Goal: Task Accomplishment & Management: Manage account settings

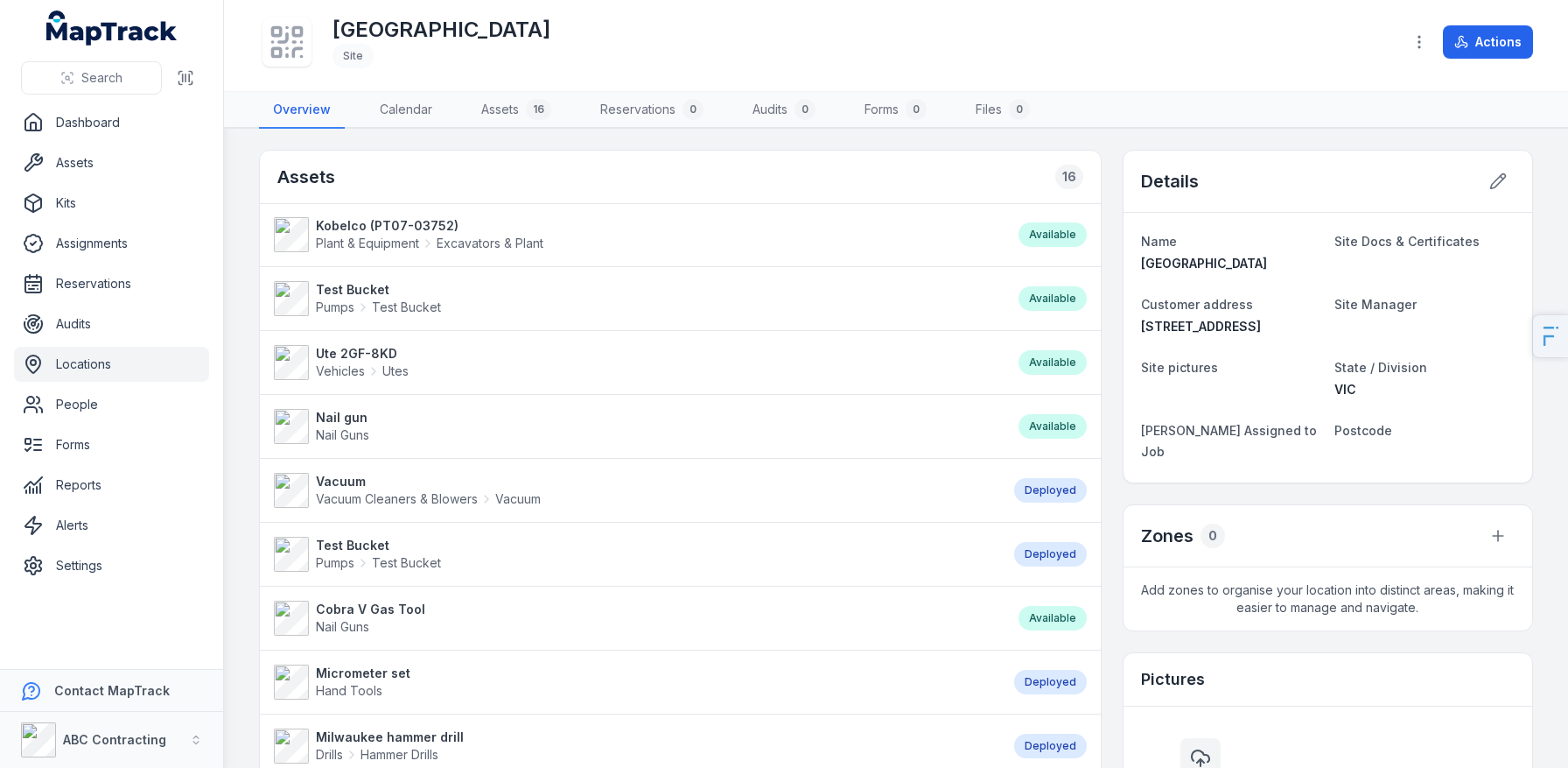
click at [282, 35] on icon at bounding box center [287, 42] width 38 height 38
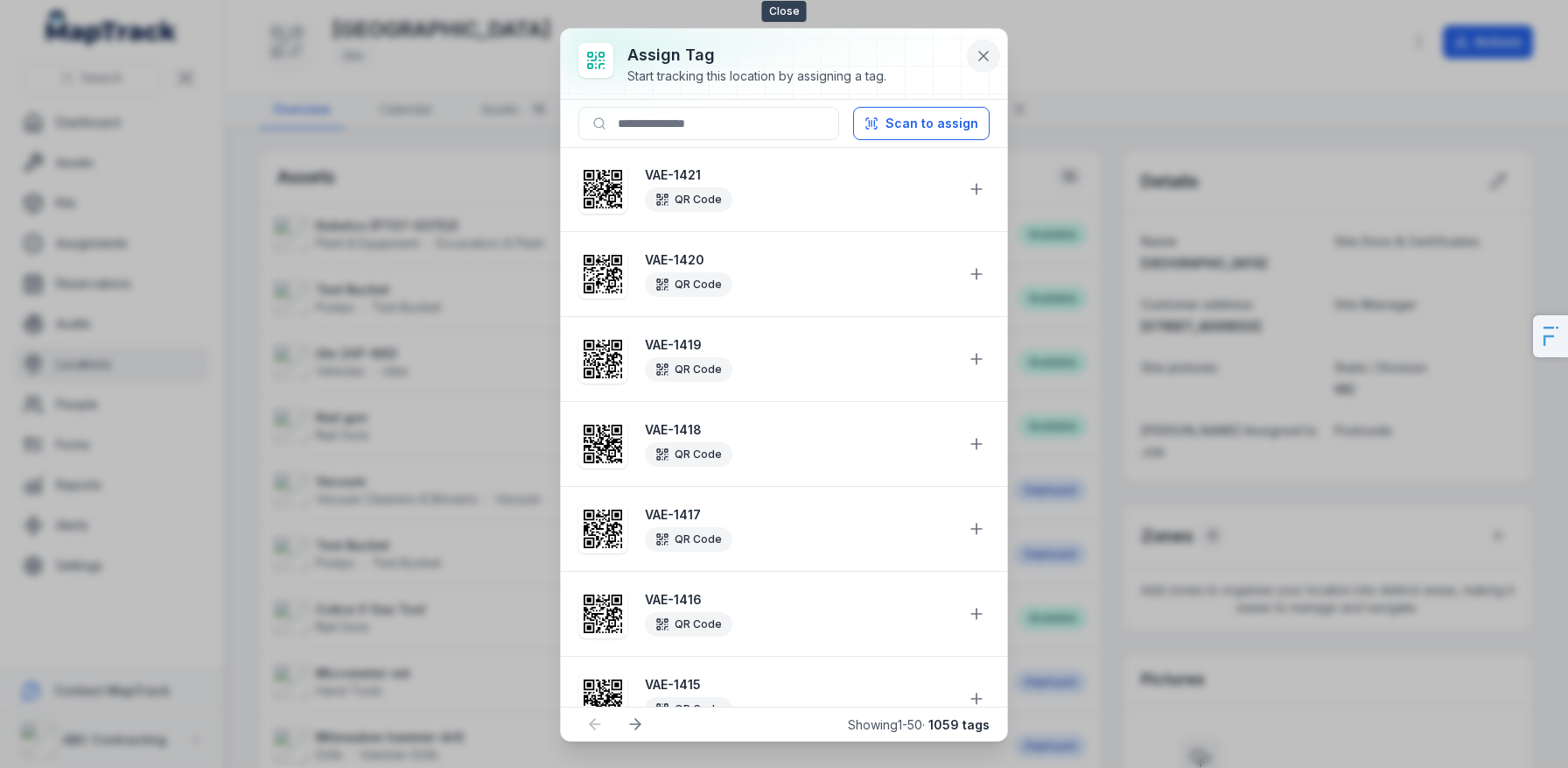
click at [984, 47] on icon at bounding box center [983, 56] width 17 height 17
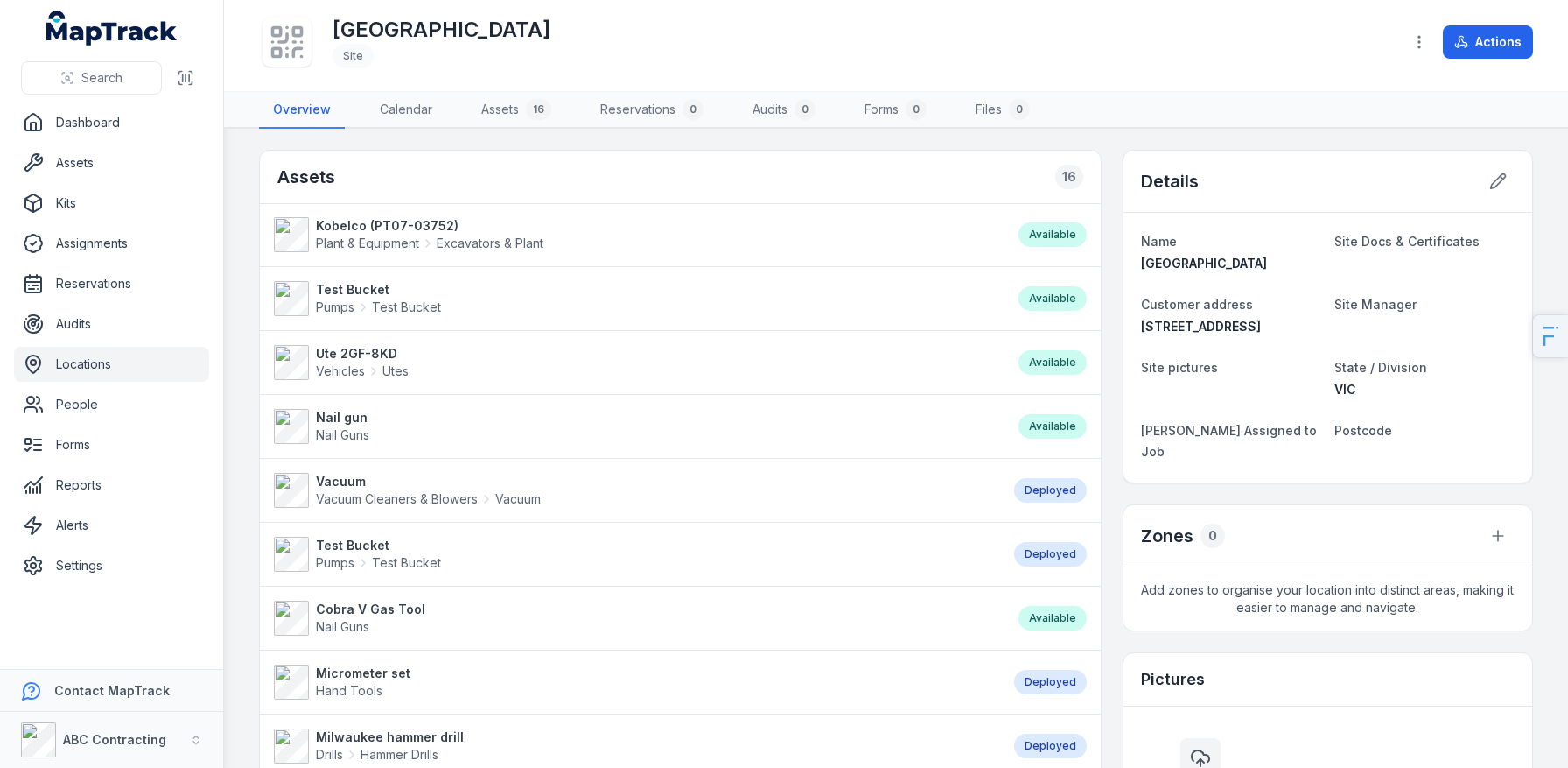
click at [984, 46] on div "Geelong Industrial Estate Site" at bounding box center [823, 42] width 1130 height 56
click at [74, 413] on link "People" at bounding box center [112, 405] width 196 height 35
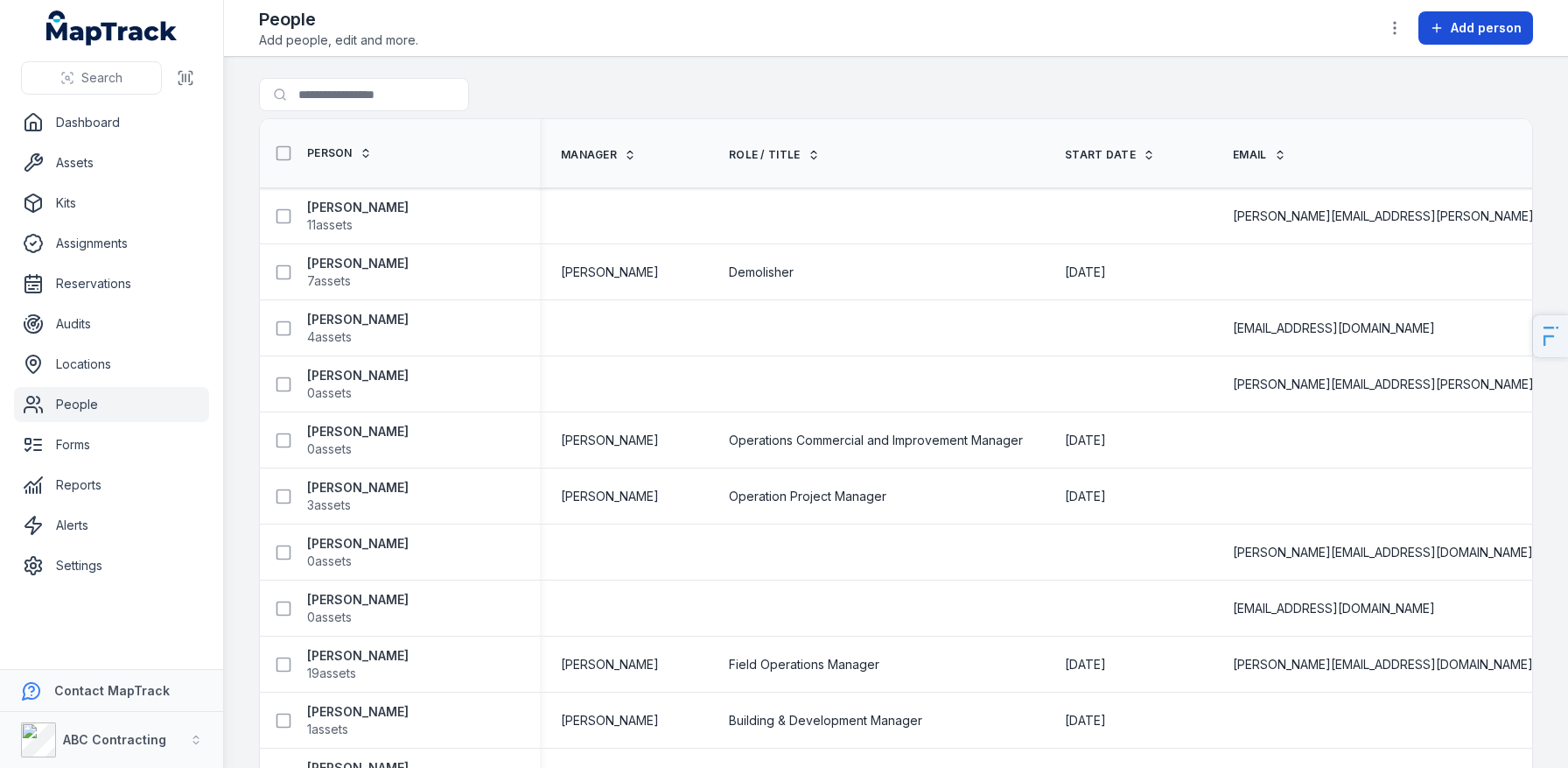
click at [1463, 35] on span "Add person" at bounding box center [1487, 28] width 71 height 17
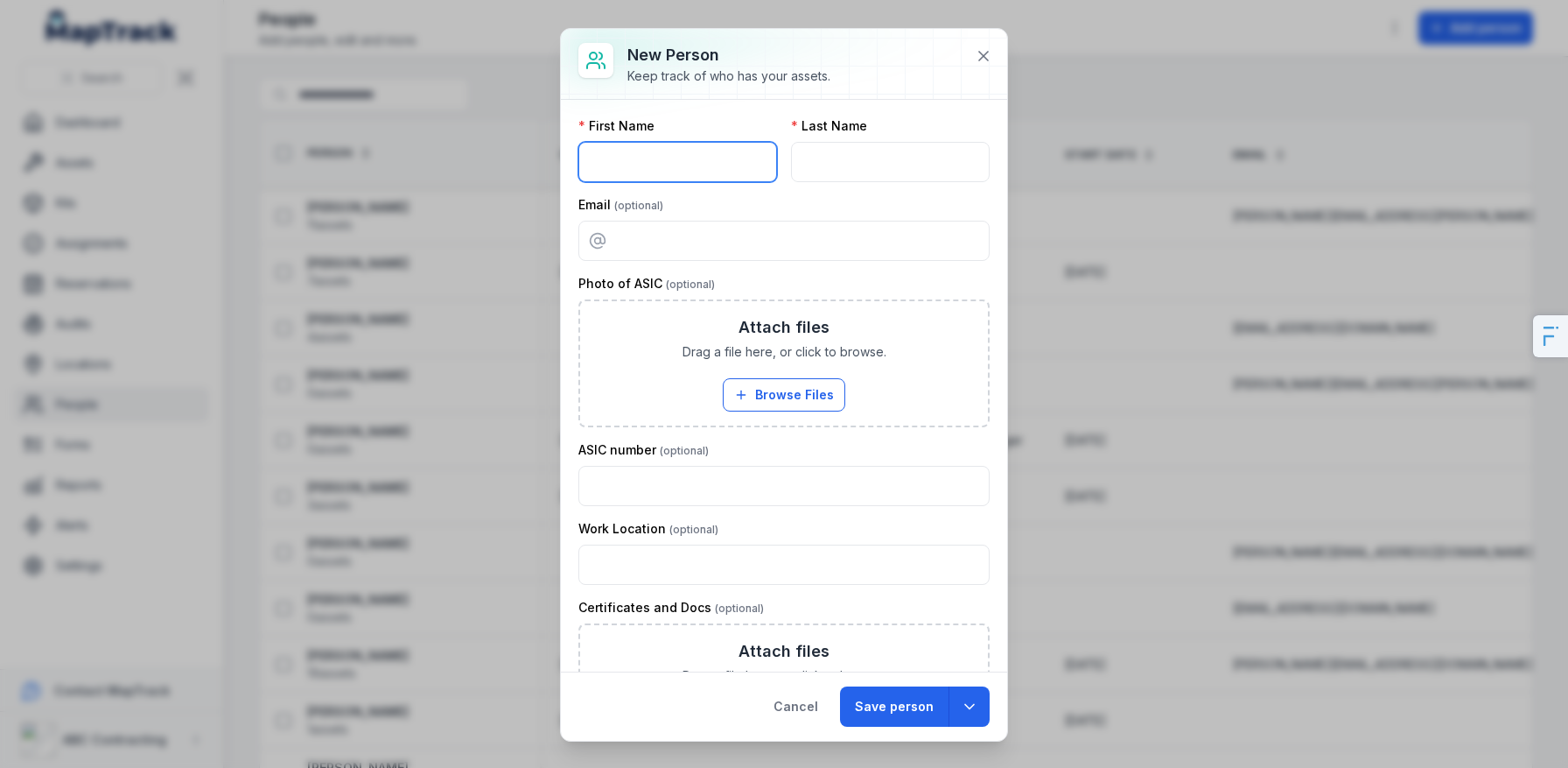
click at [726, 156] on input "text" at bounding box center [678, 162] width 198 height 40
type input "****"
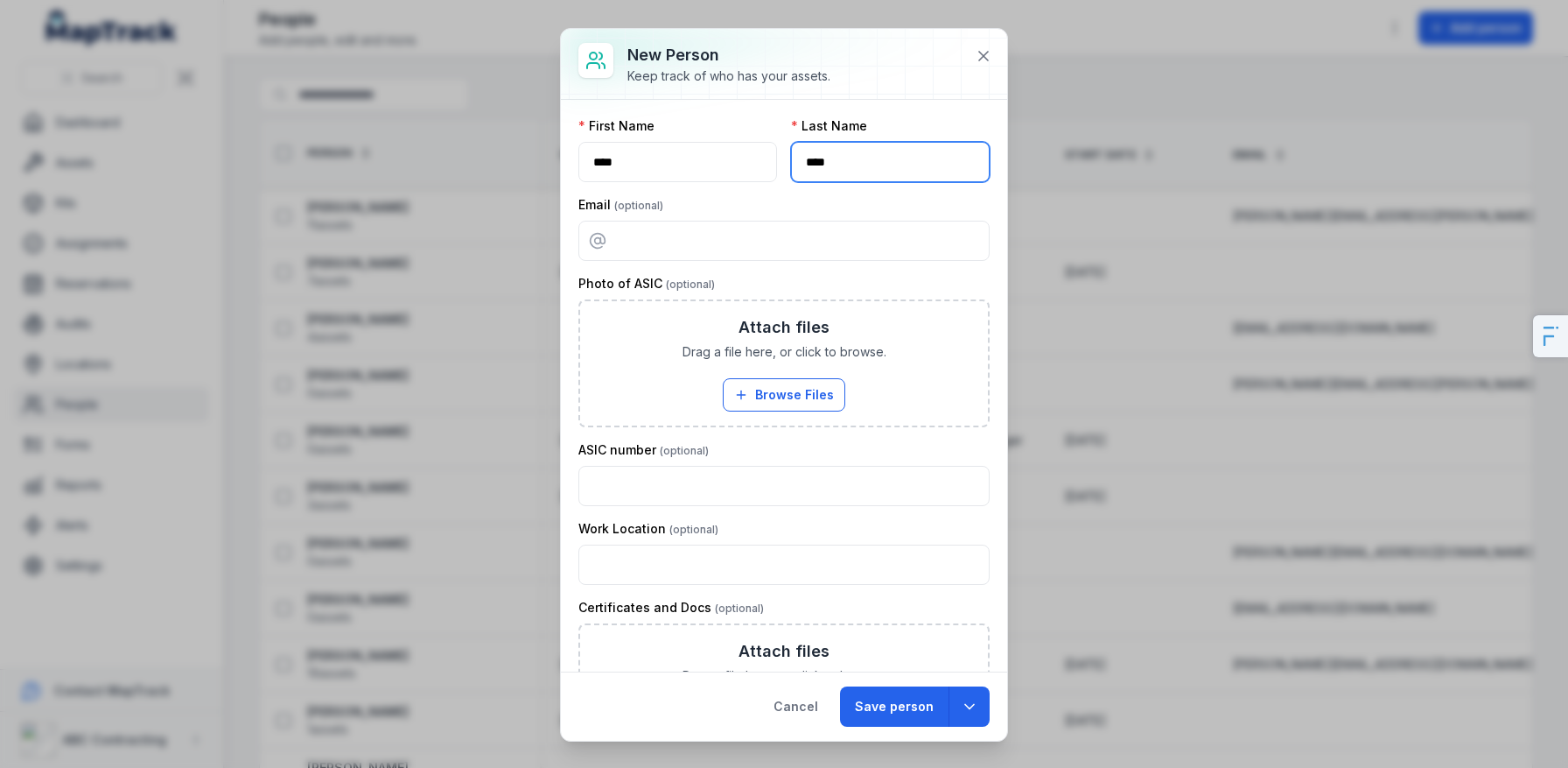
type input "****"
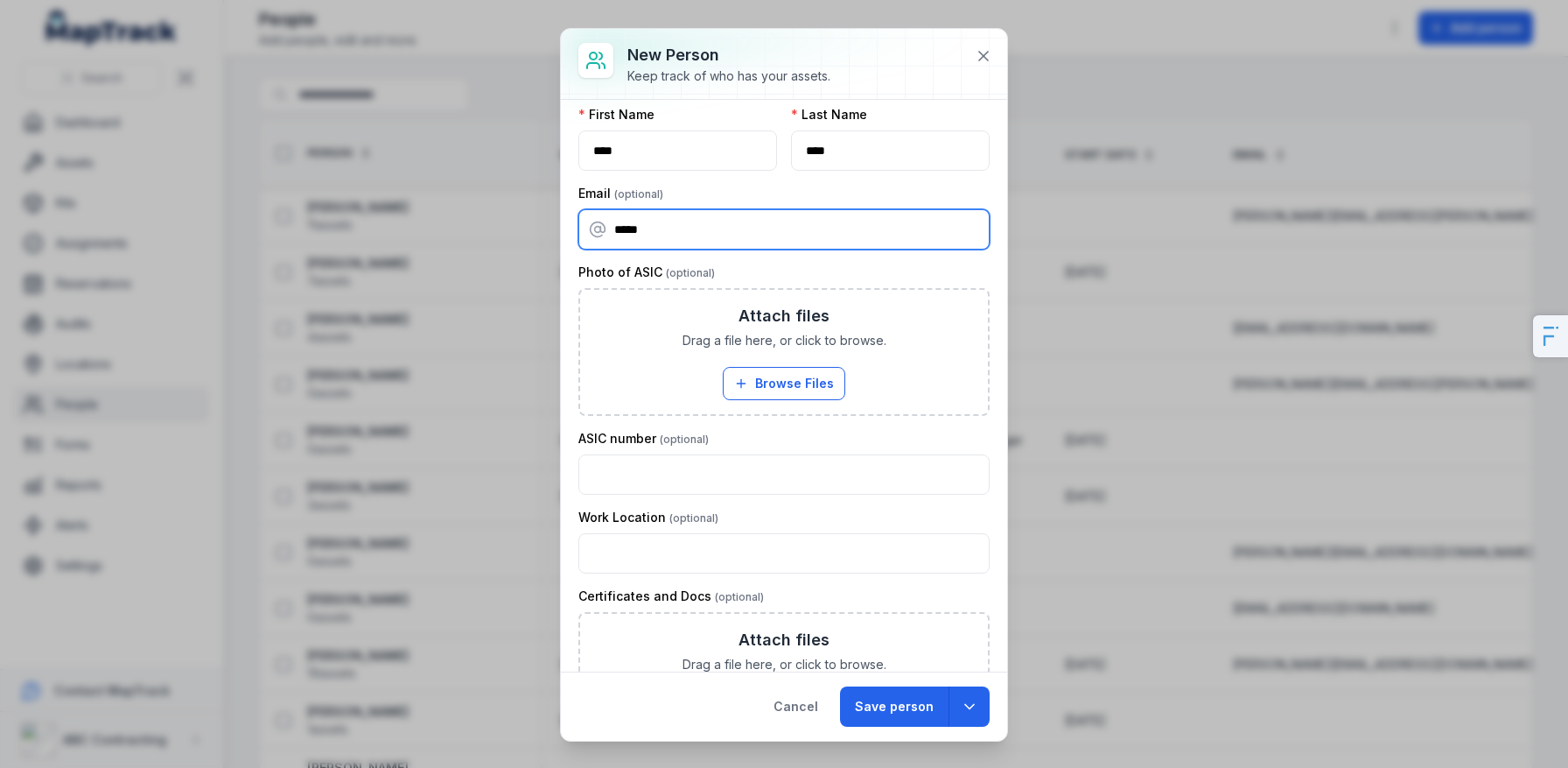
scroll to position [13, 0]
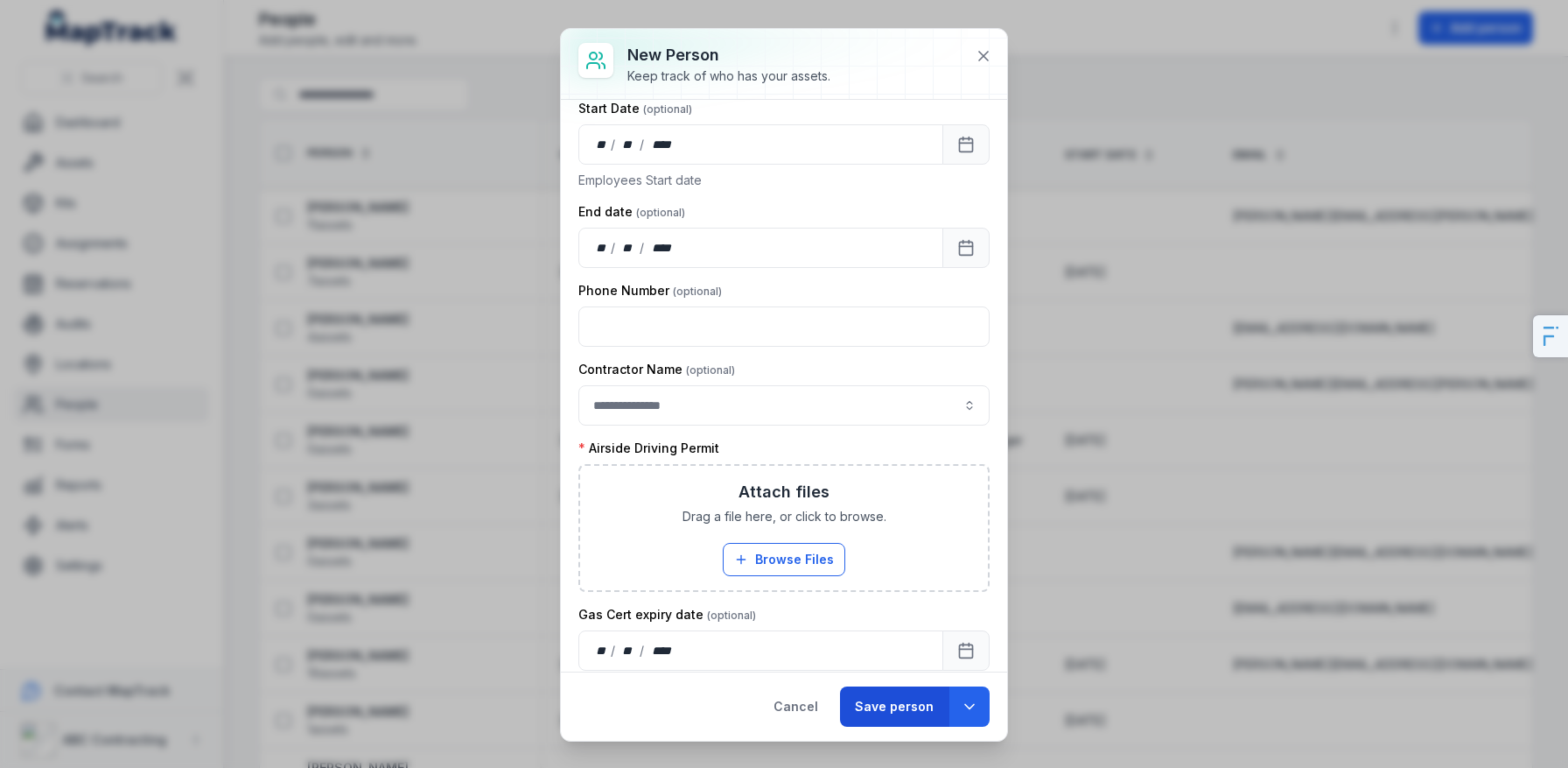
type input "**********"
click at [890, 719] on button "Save person" at bounding box center [894, 707] width 108 height 40
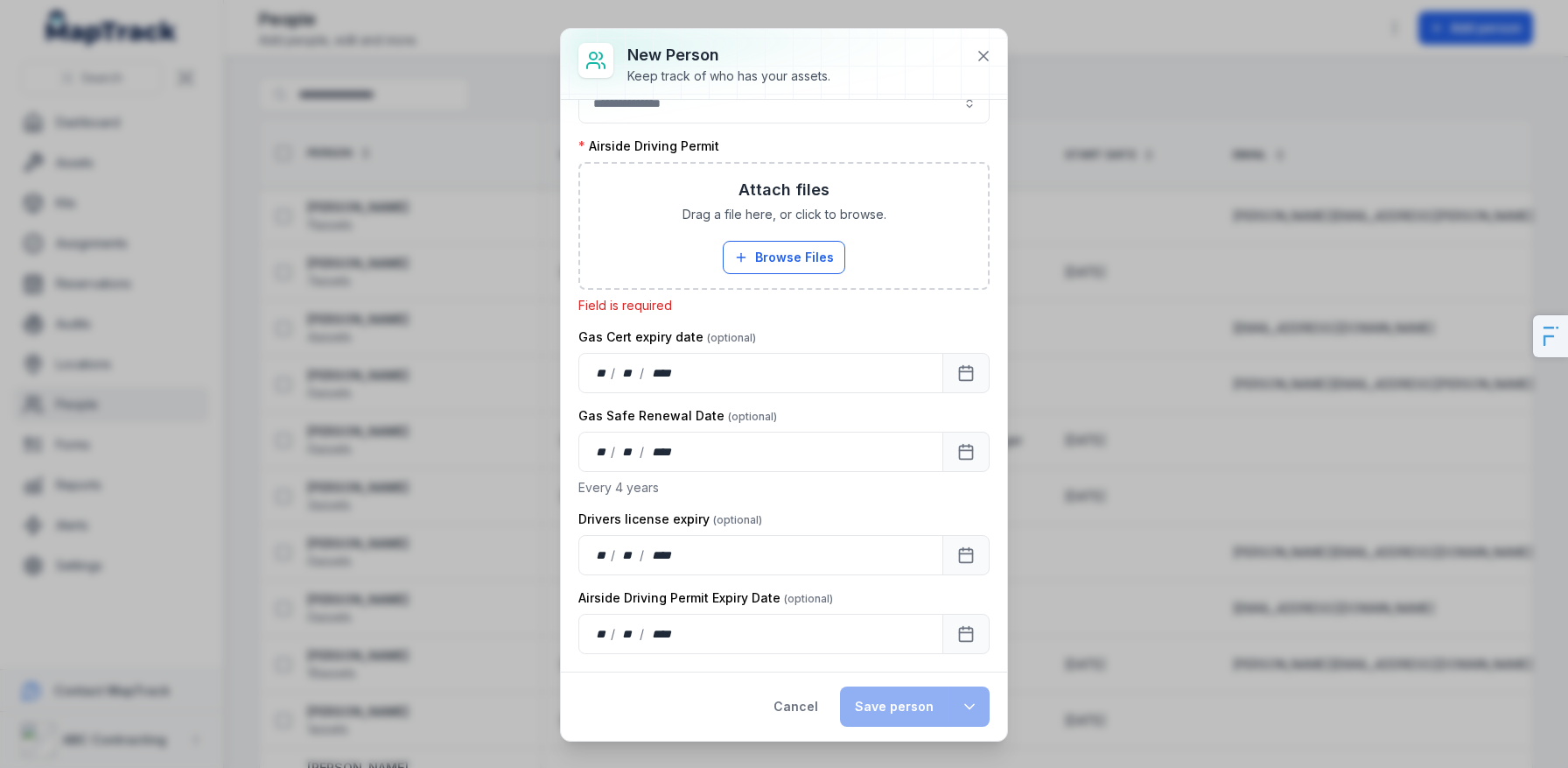
scroll to position [1206, 0]
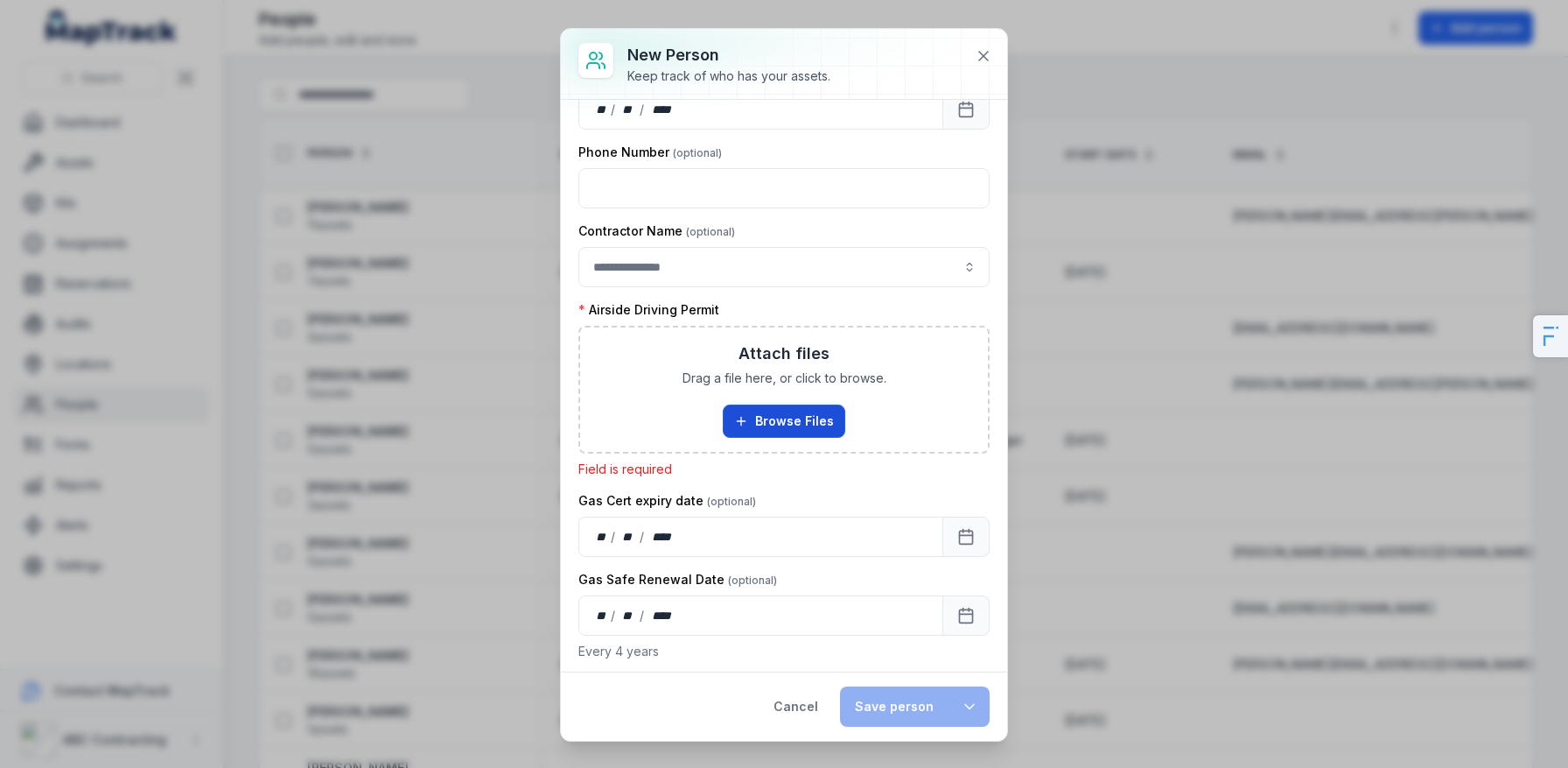
click at [794, 421] on button "Browse Files" at bounding box center [784, 421] width 123 height 34
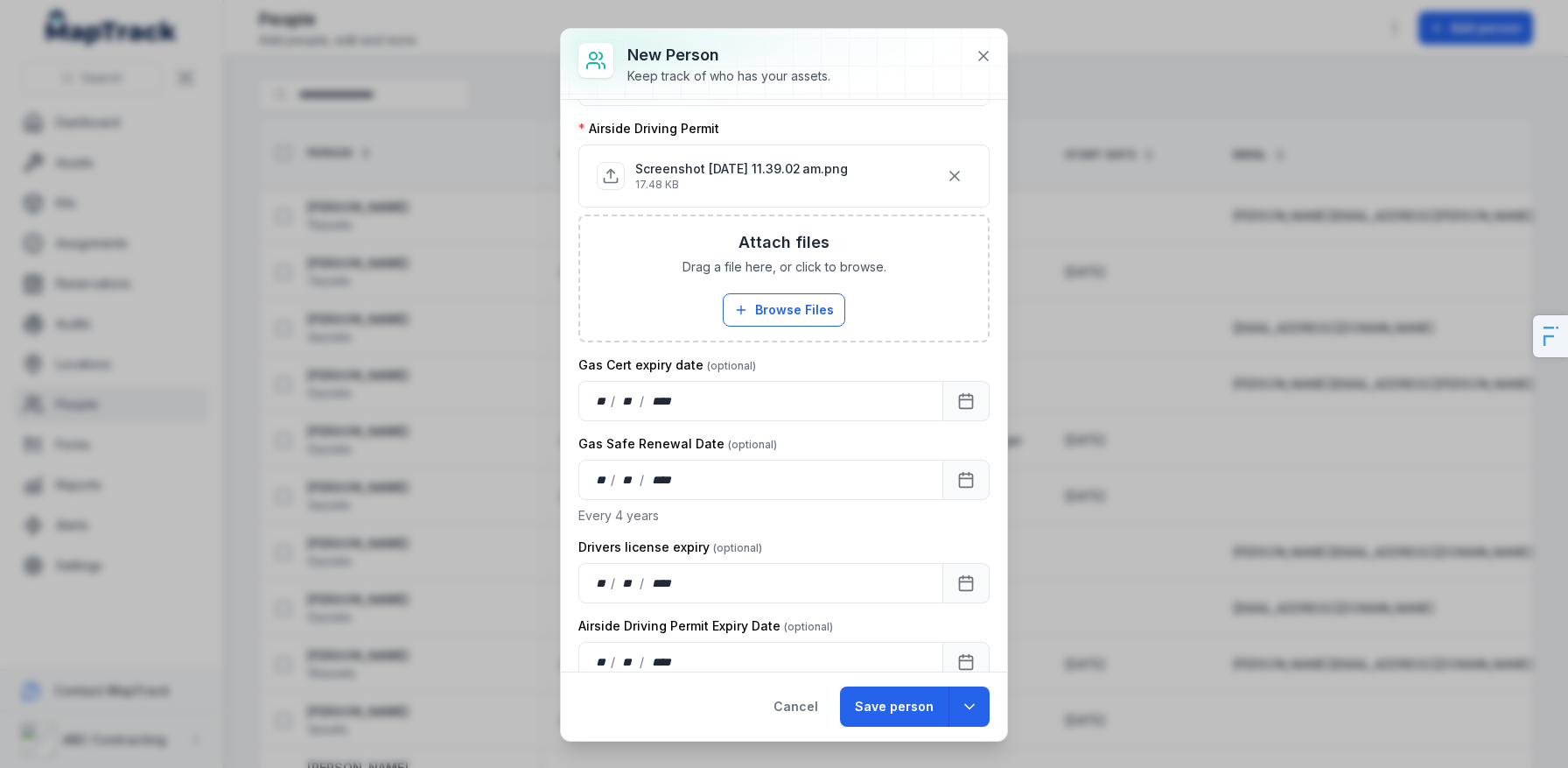
scroll to position [1416, 0]
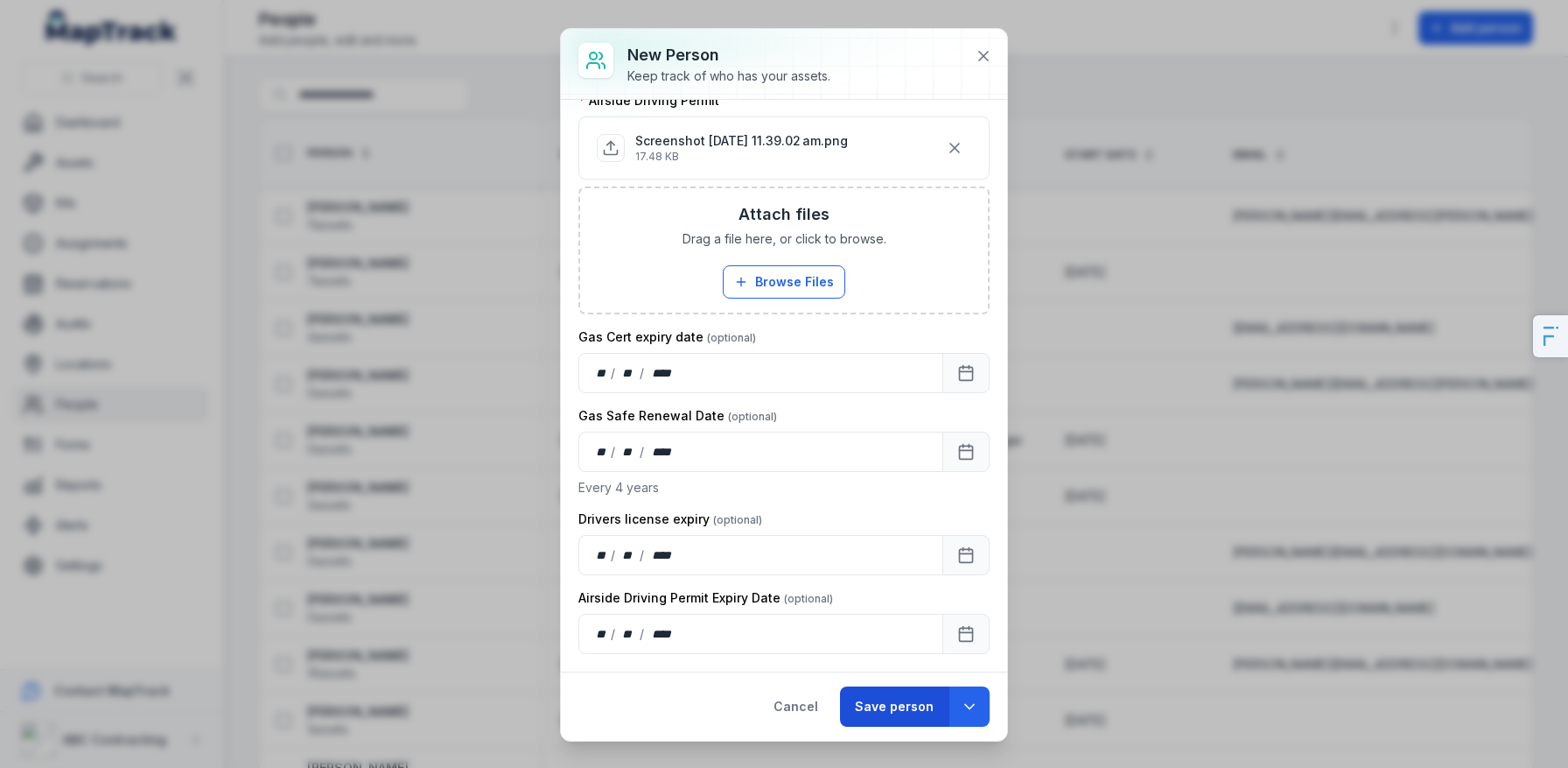
click at [868, 698] on button "Save person" at bounding box center [894, 707] width 108 height 40
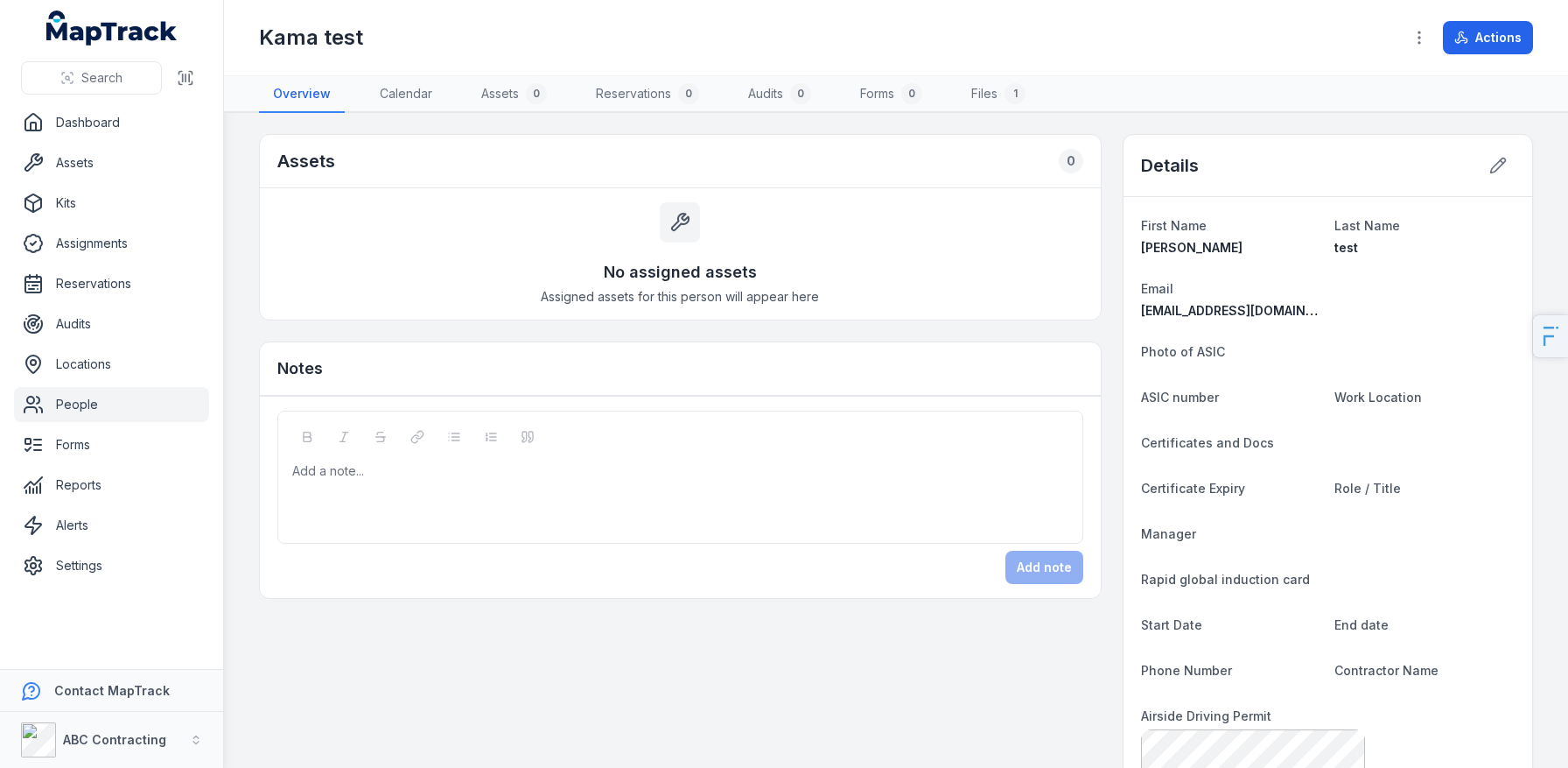
click at [140, 399] on link "People" at bounding box center [112, 405] width 196 height 35
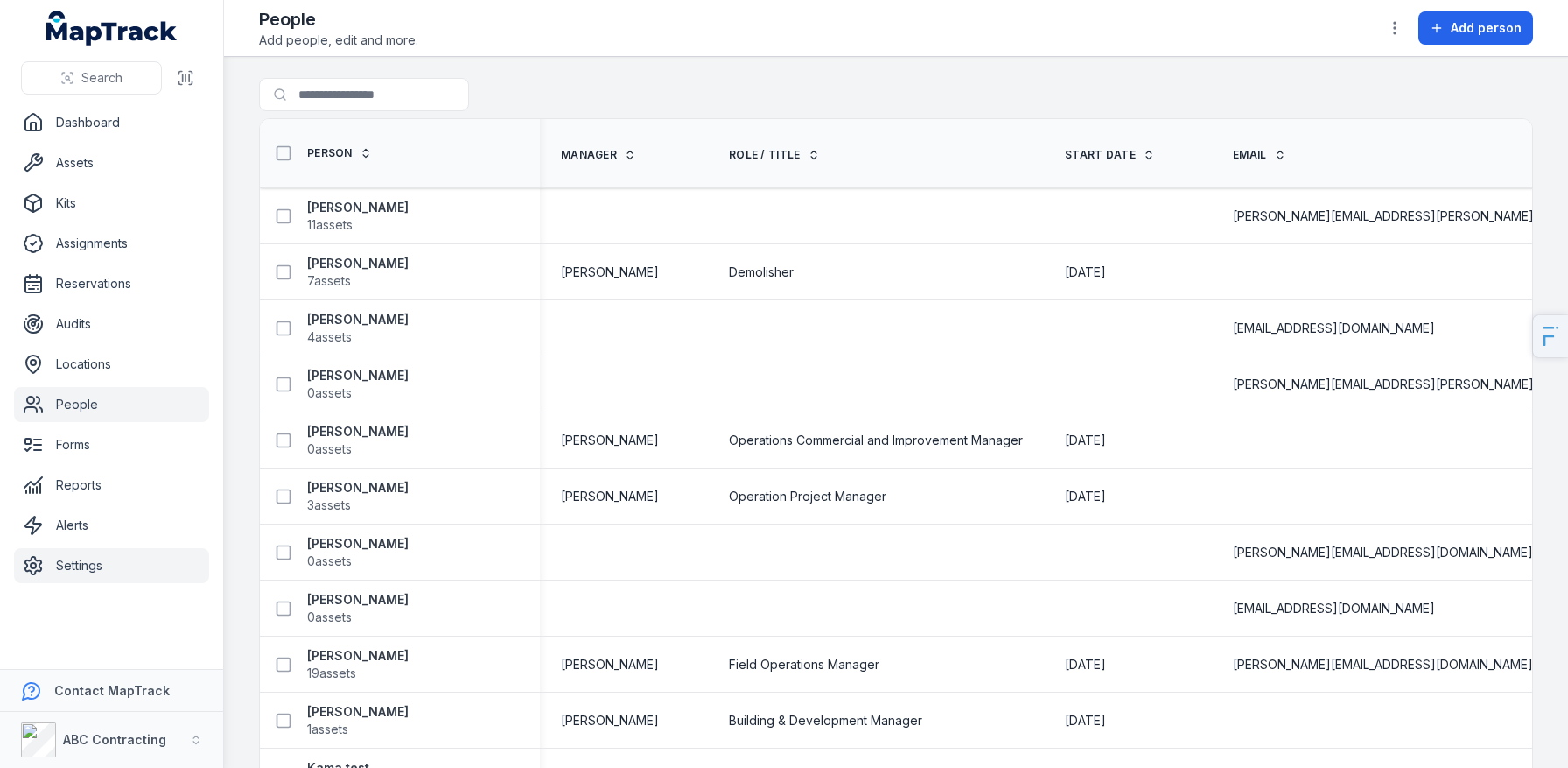
click at [114, 568] on link "Settings" at bounding box center [112, 566] width 196 height 35
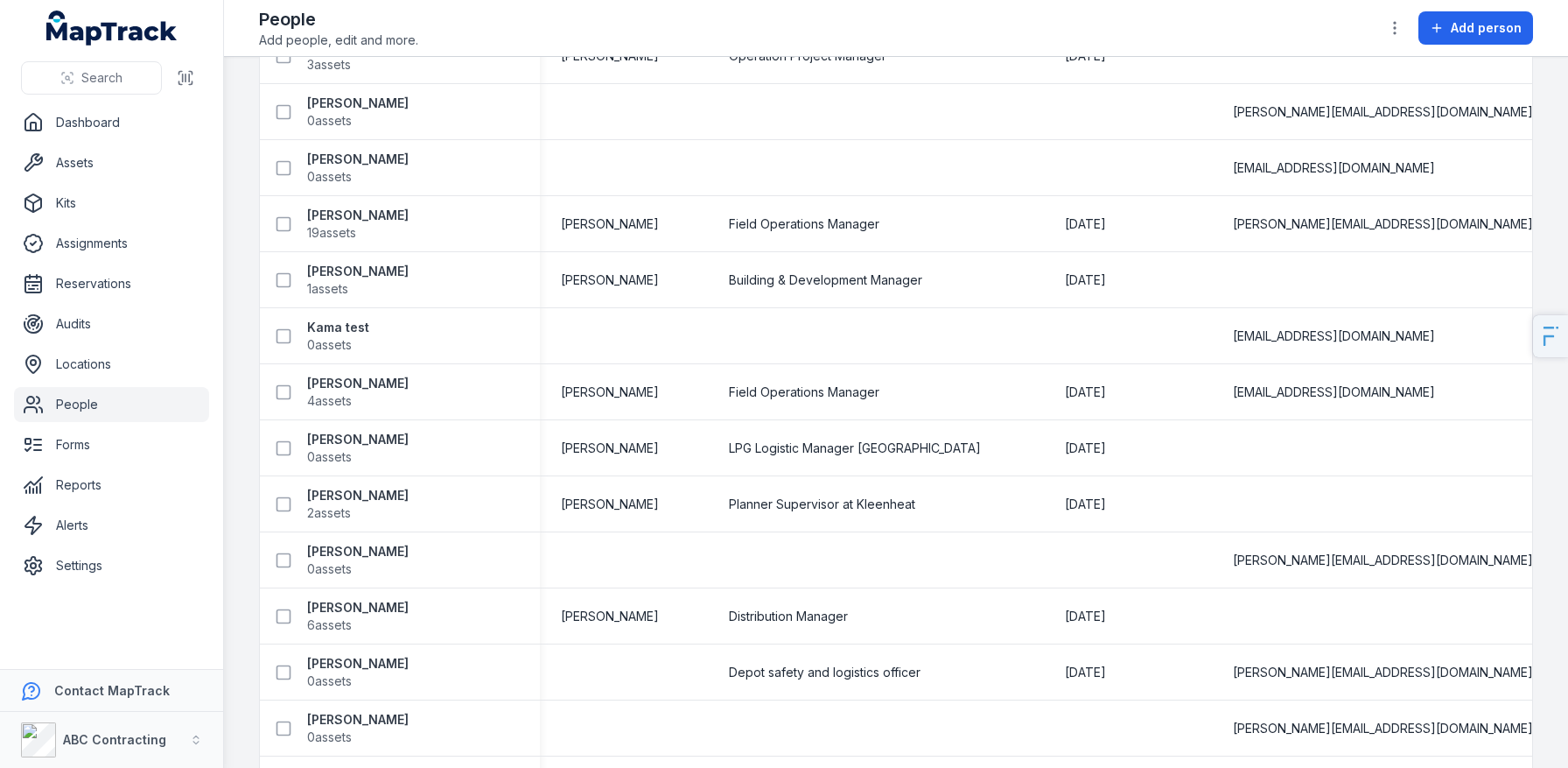
scroll to position [436, 0]
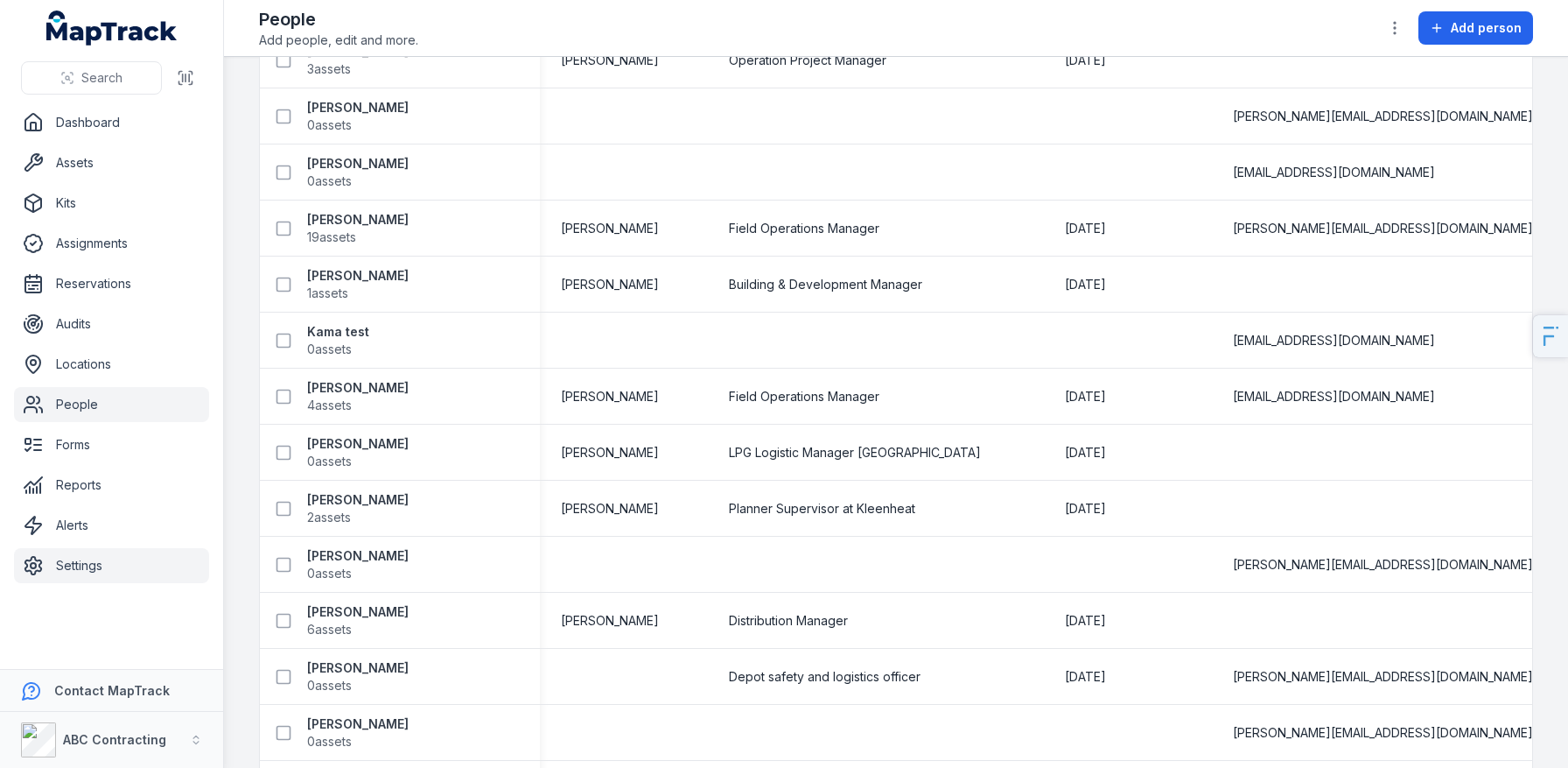
click at [73, 572] on link "Settings" at bounding box center [112, 566] width 196 height 35
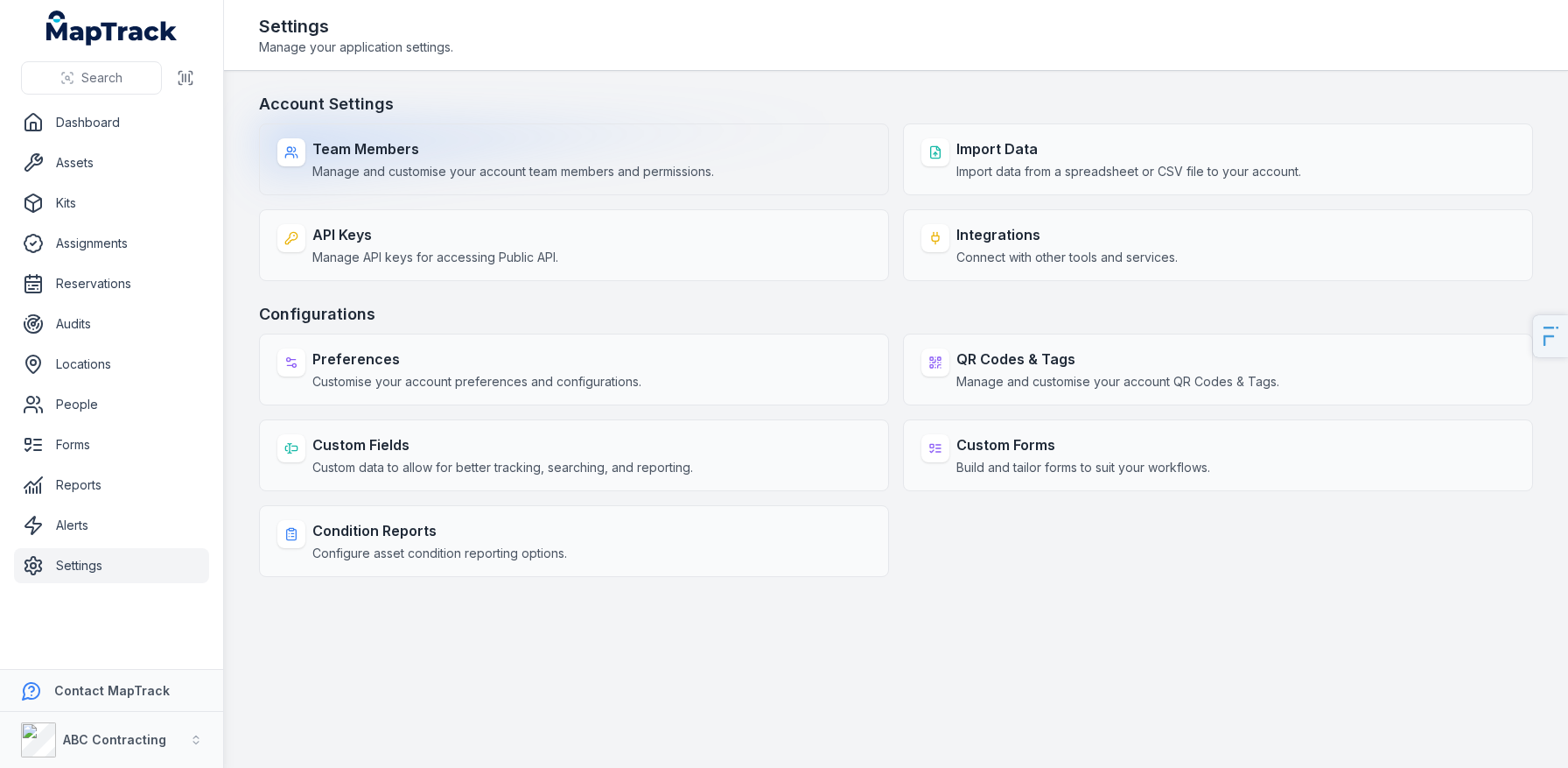
click at [473, 152] on strong "Team Members" at bounding box center [513, 149] width 402 height 21
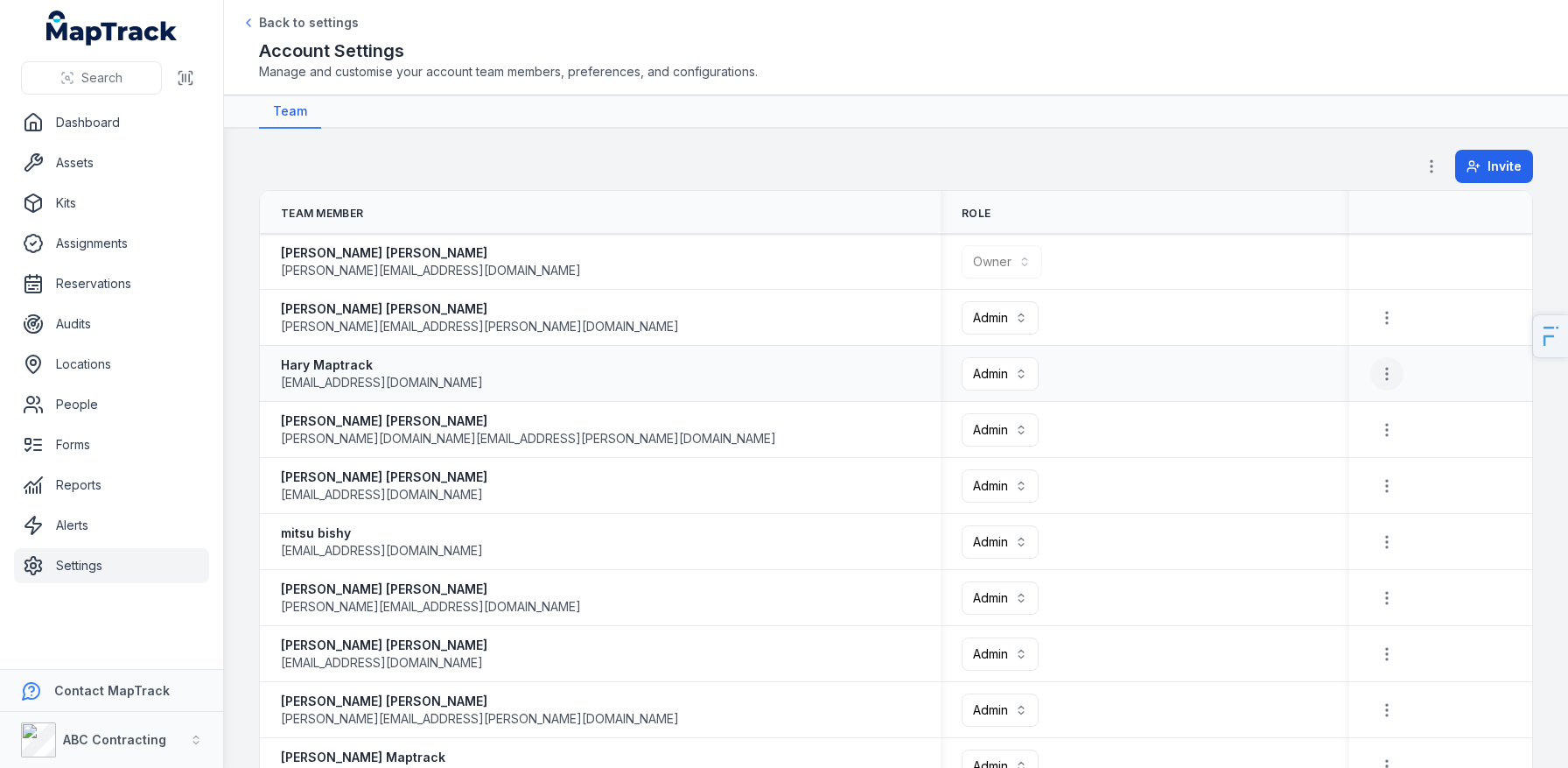
click at [1395, 373] on icon "button" at bounding box center [1387, 374] width 17 height 17
click at [146, 157] on link "Assets" at bounding box center [112, 163] width 196 height 35
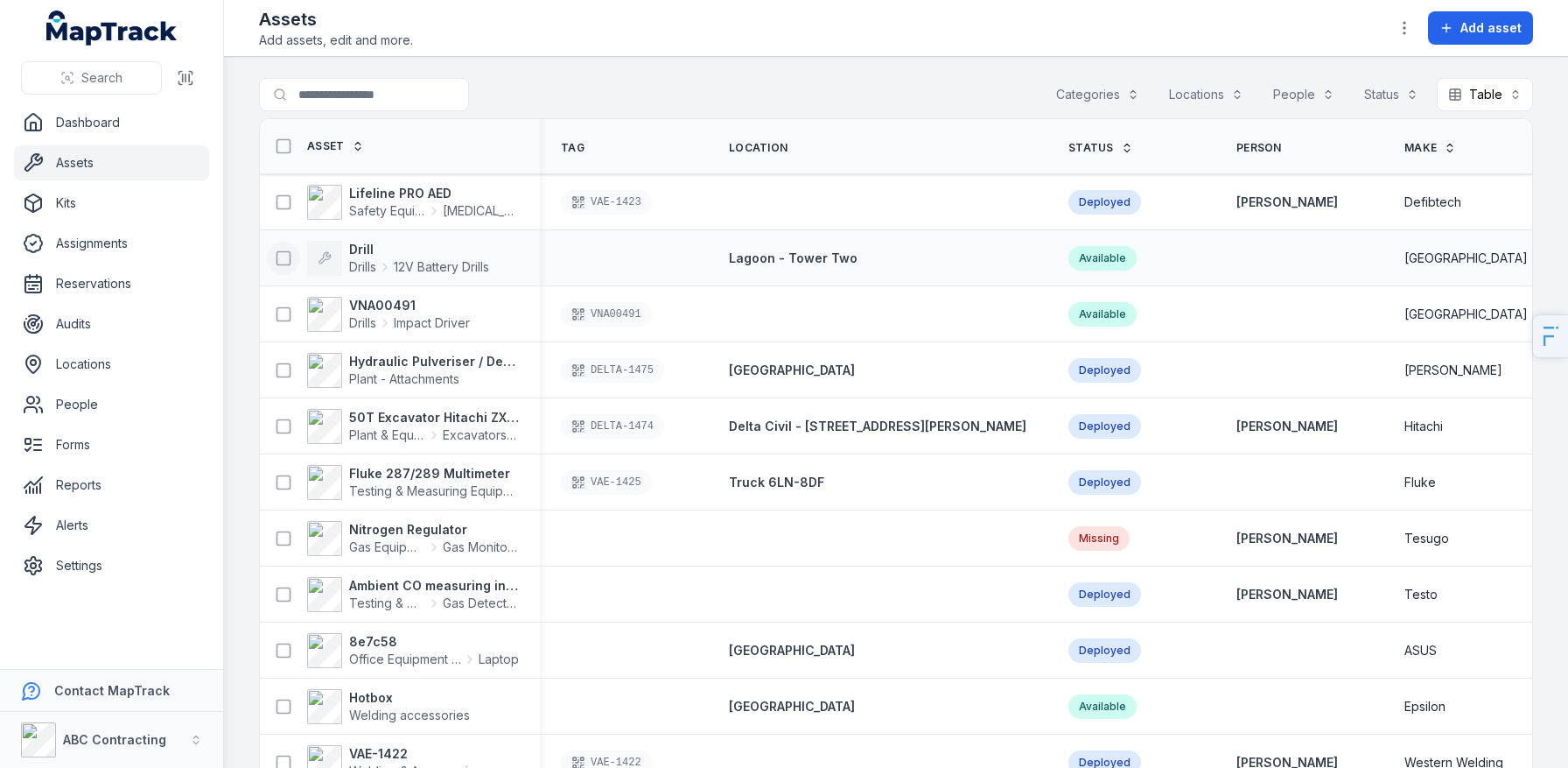
click at [284, 263] on icon at bounding box center [284, 258] width 17 height 17
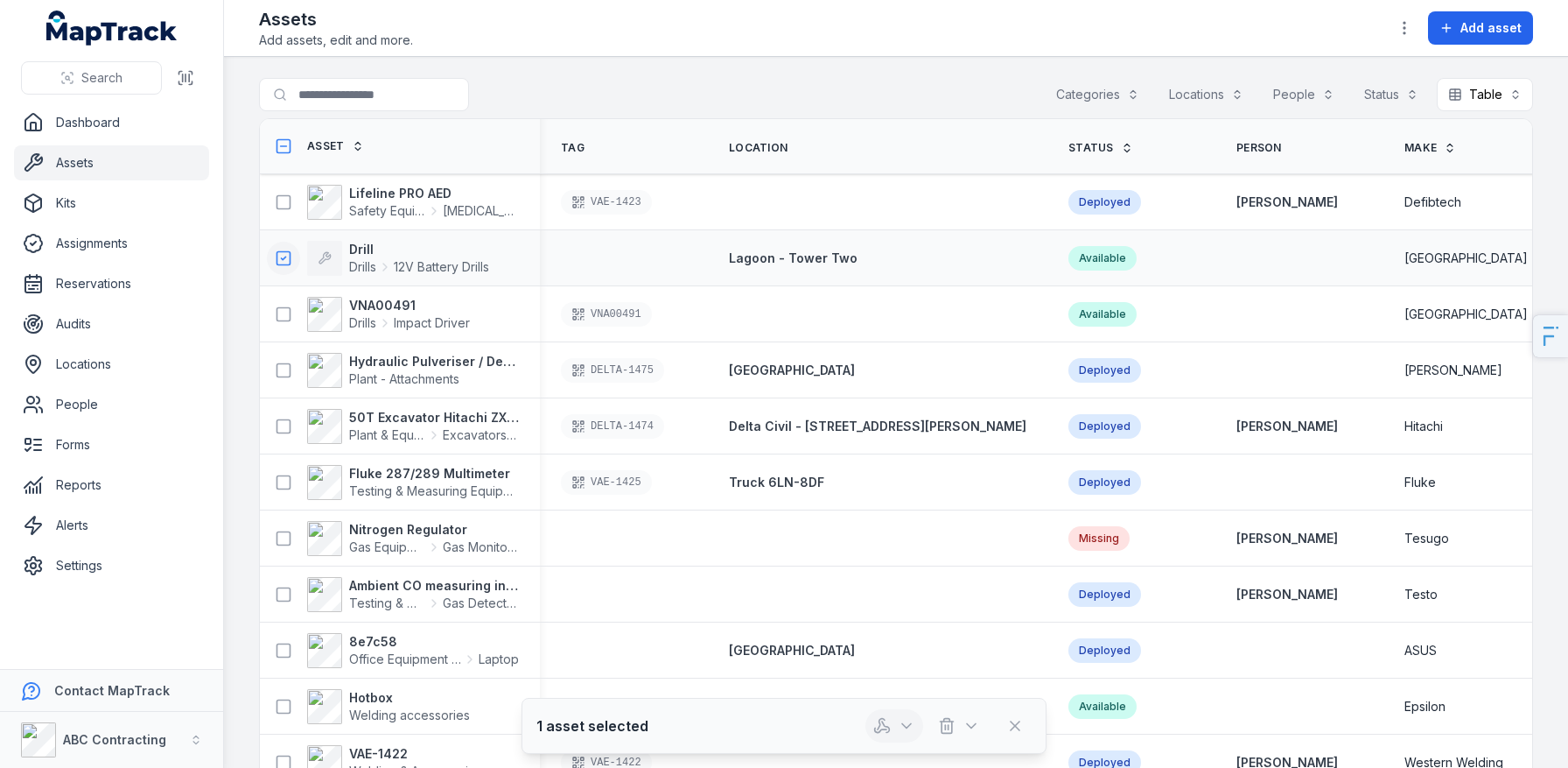
click at [888, 733] on icon "button" at bounding box center [882, 726] width 17 height 17
click at [952, 715] on div at bounding box center [927, 726] width 123 height 34
click at [957, 722] on button "button" at bounding box center [959, 726] width 58 height 34
click at [962, 690] on div "Archive" at bounding box center [959, 679] width 196 height 32
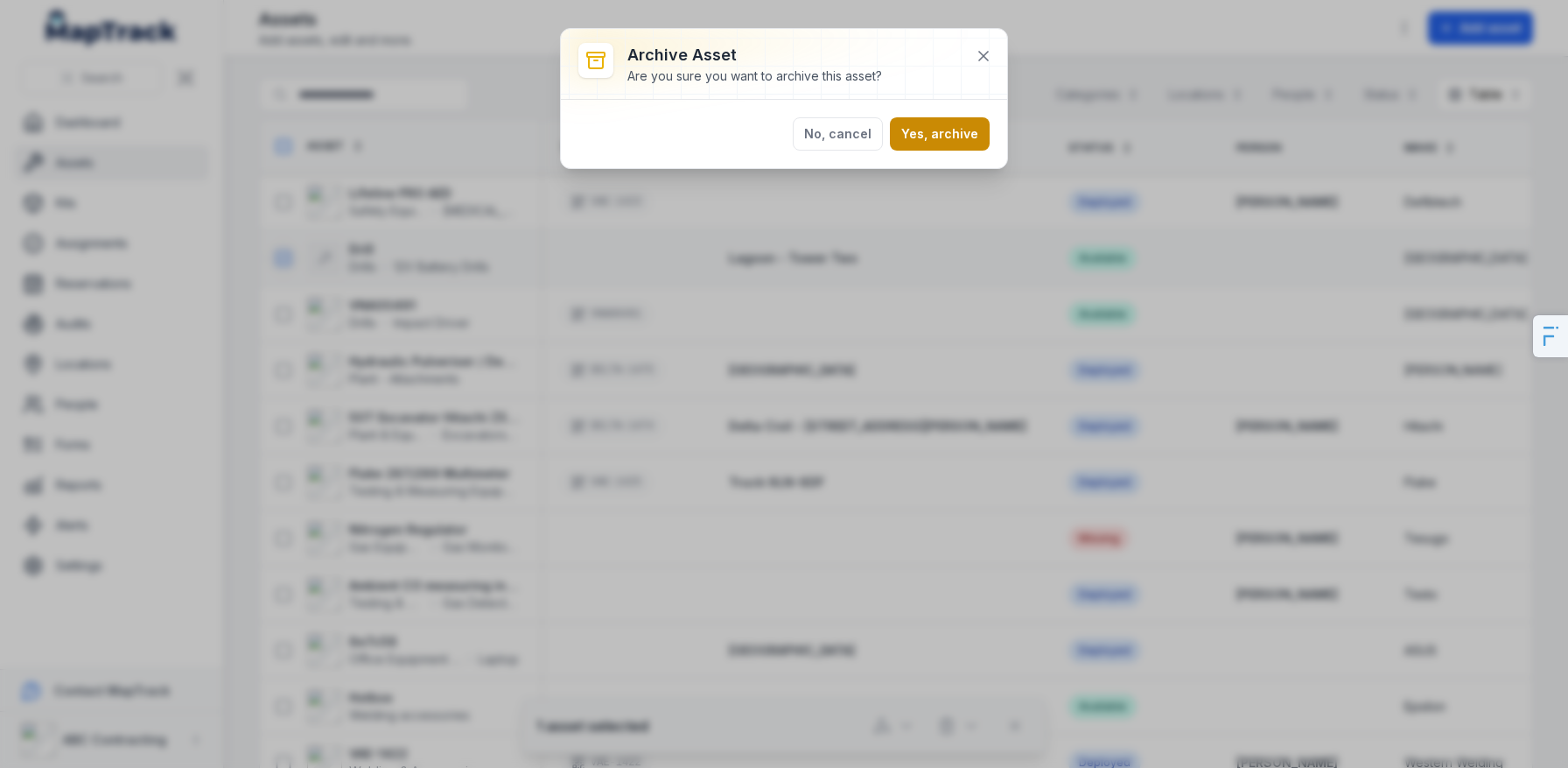
click at [961, 147] on button "Yes, archive" at bounding box center [940, 133] width 100 height 34
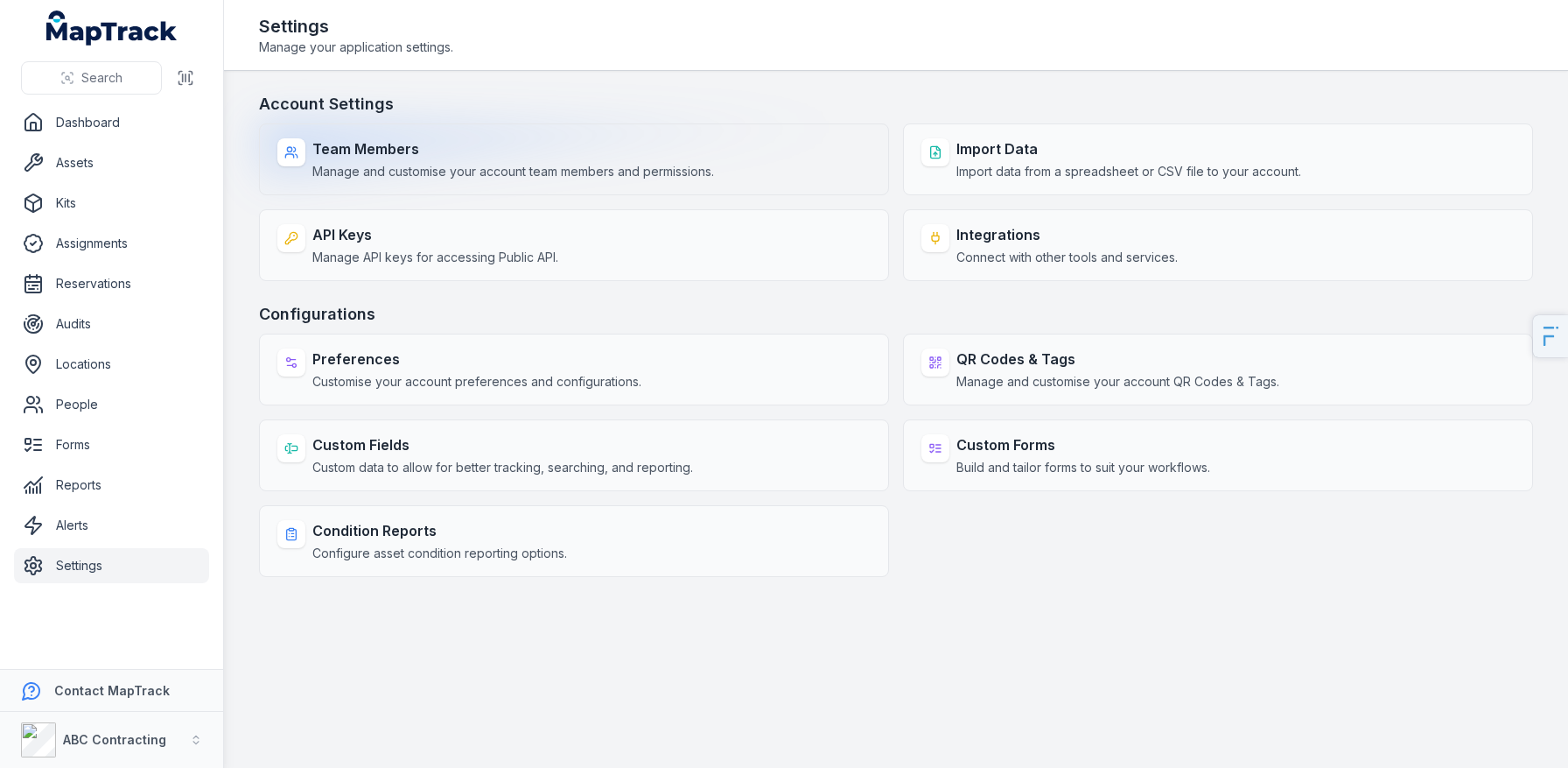
click at [590, 156] on strong "Team Members" at bounding box center [513, 149] width 402 height 21
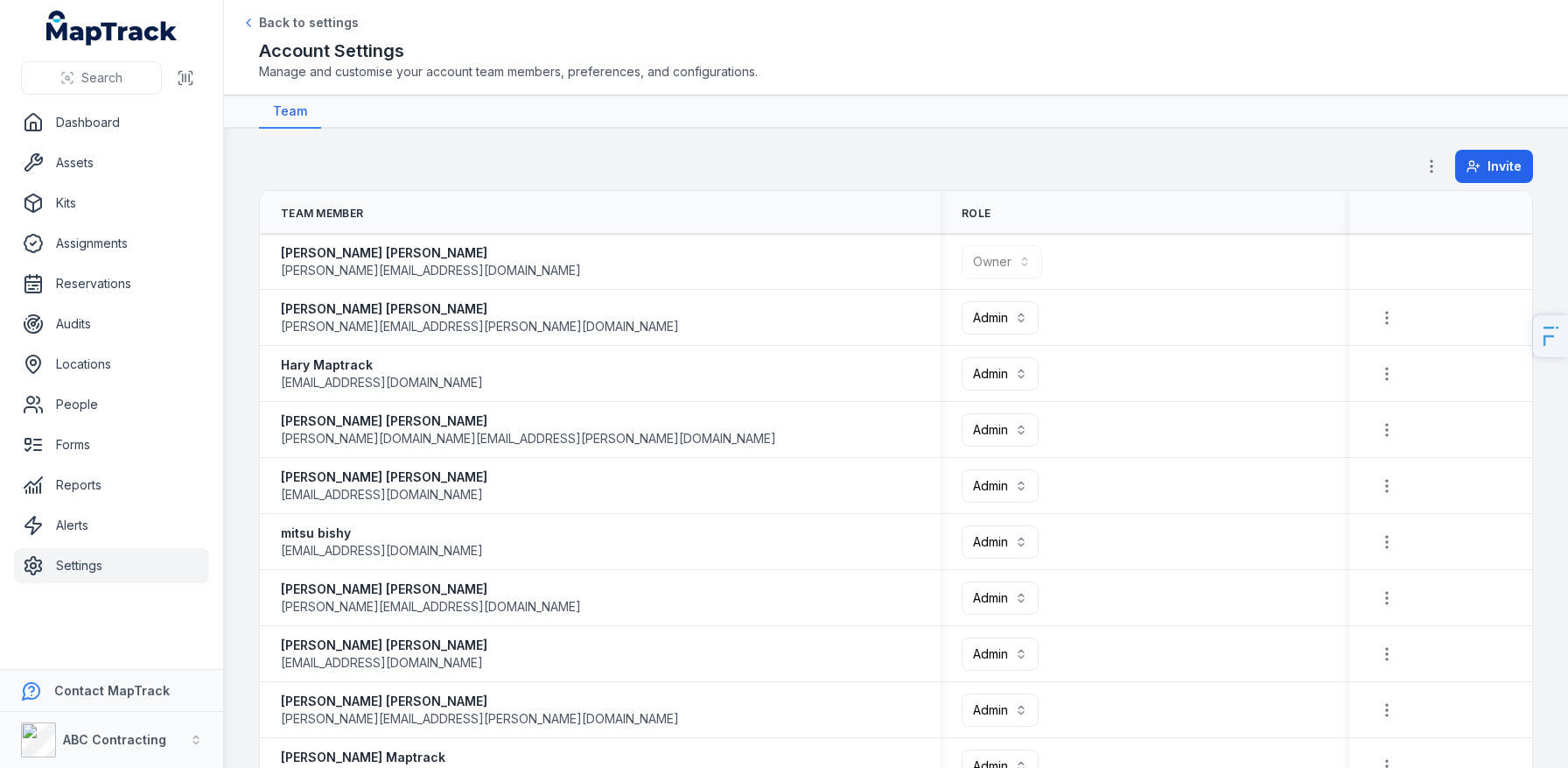
click at [1428, 157] on icon "button" at bounding box center [1432, 166] width 17 height 17
click at [1350, 206] on div "Permissions" at bounding box center [1345, 212] width 196 height 32
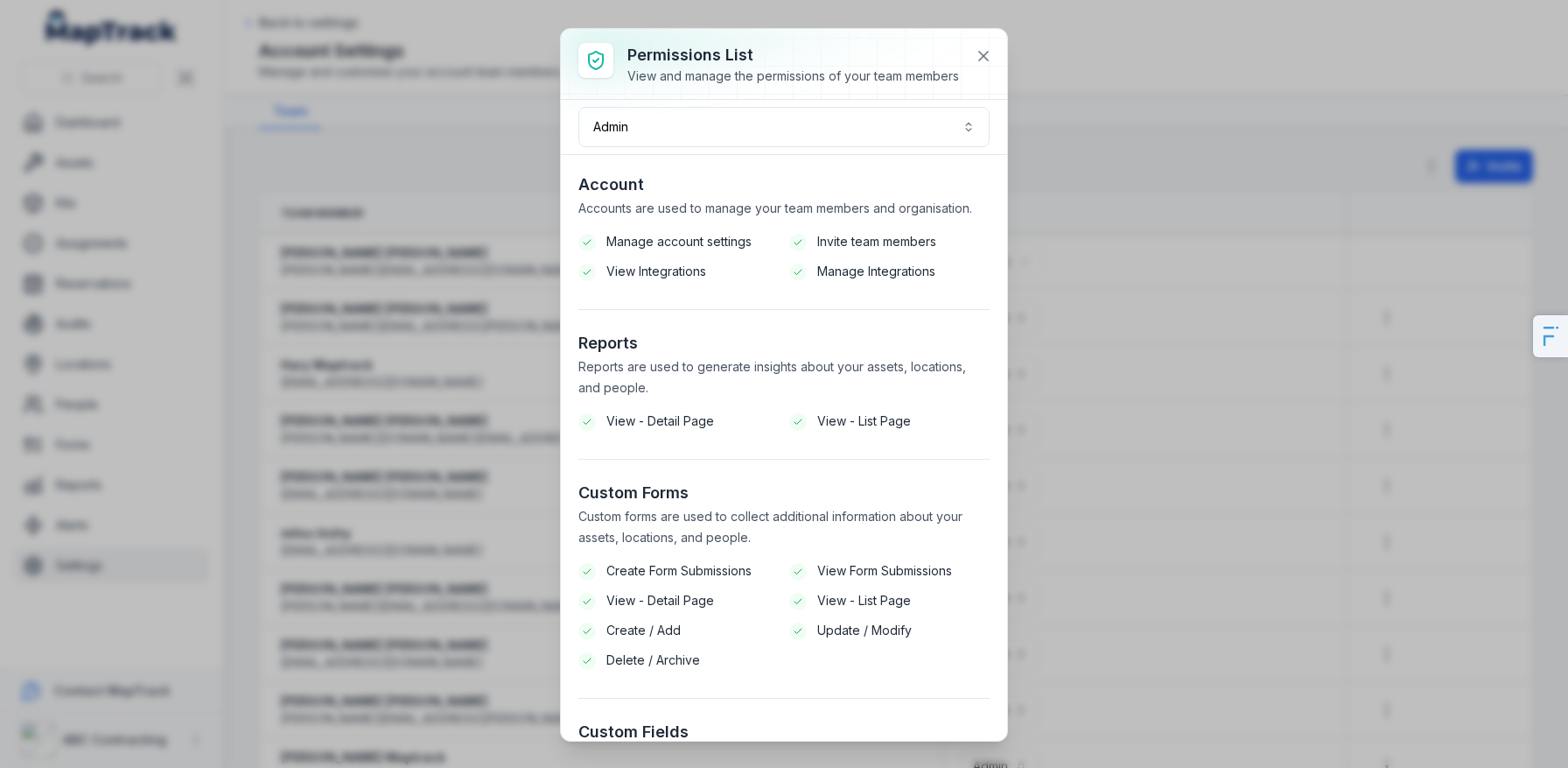
click at [801, 96] on div at bounding box center [784, 63] width 447 height 70
click at [791, 116] on button "Admin *****" at bounding box center [784, 127] width 411 height 40
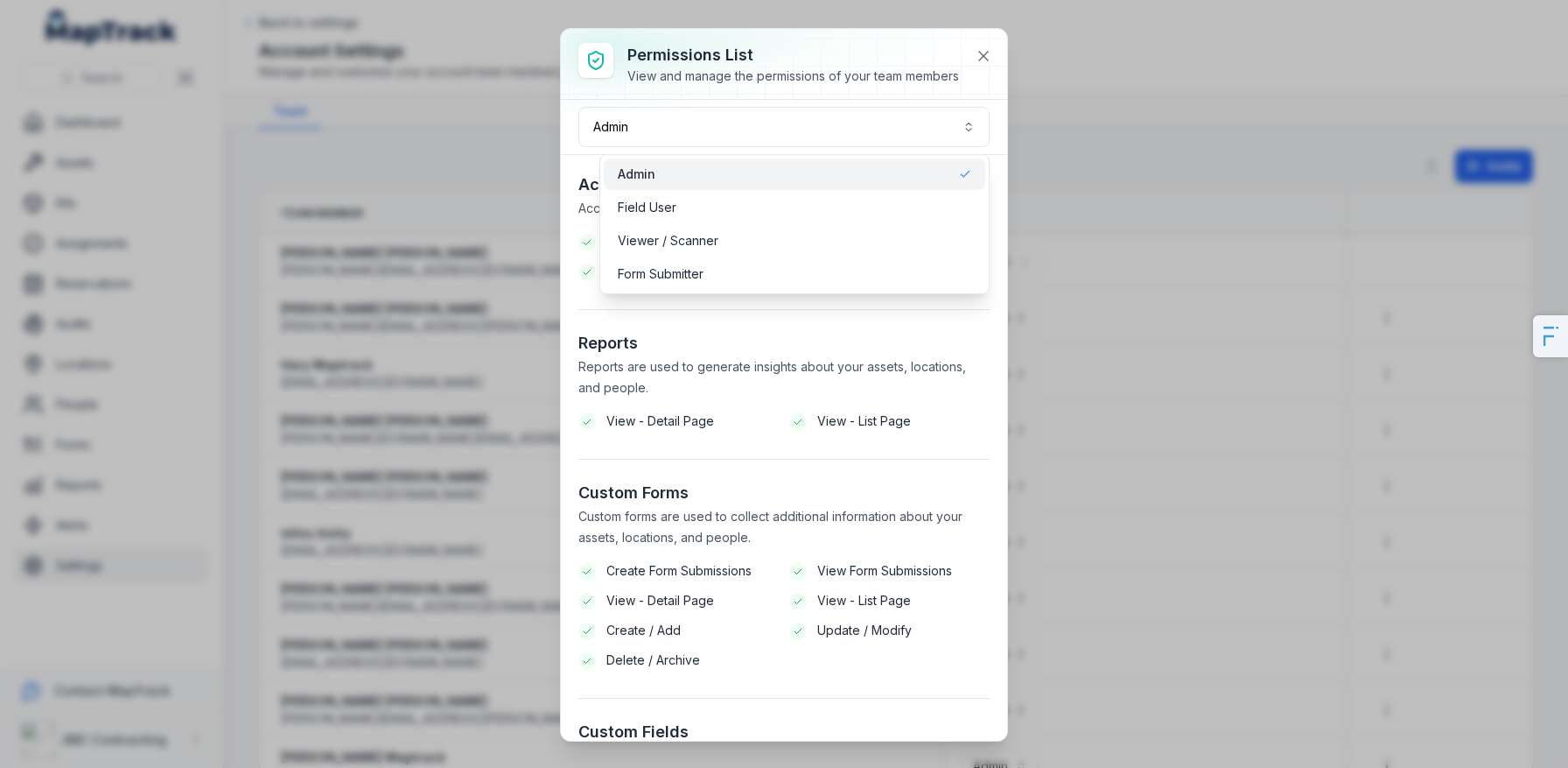
click at [967, 56] on div "Permissions List View and manage the permissions of your team members Admin ***…" at bounding box center [784, 384] width 447 height 711
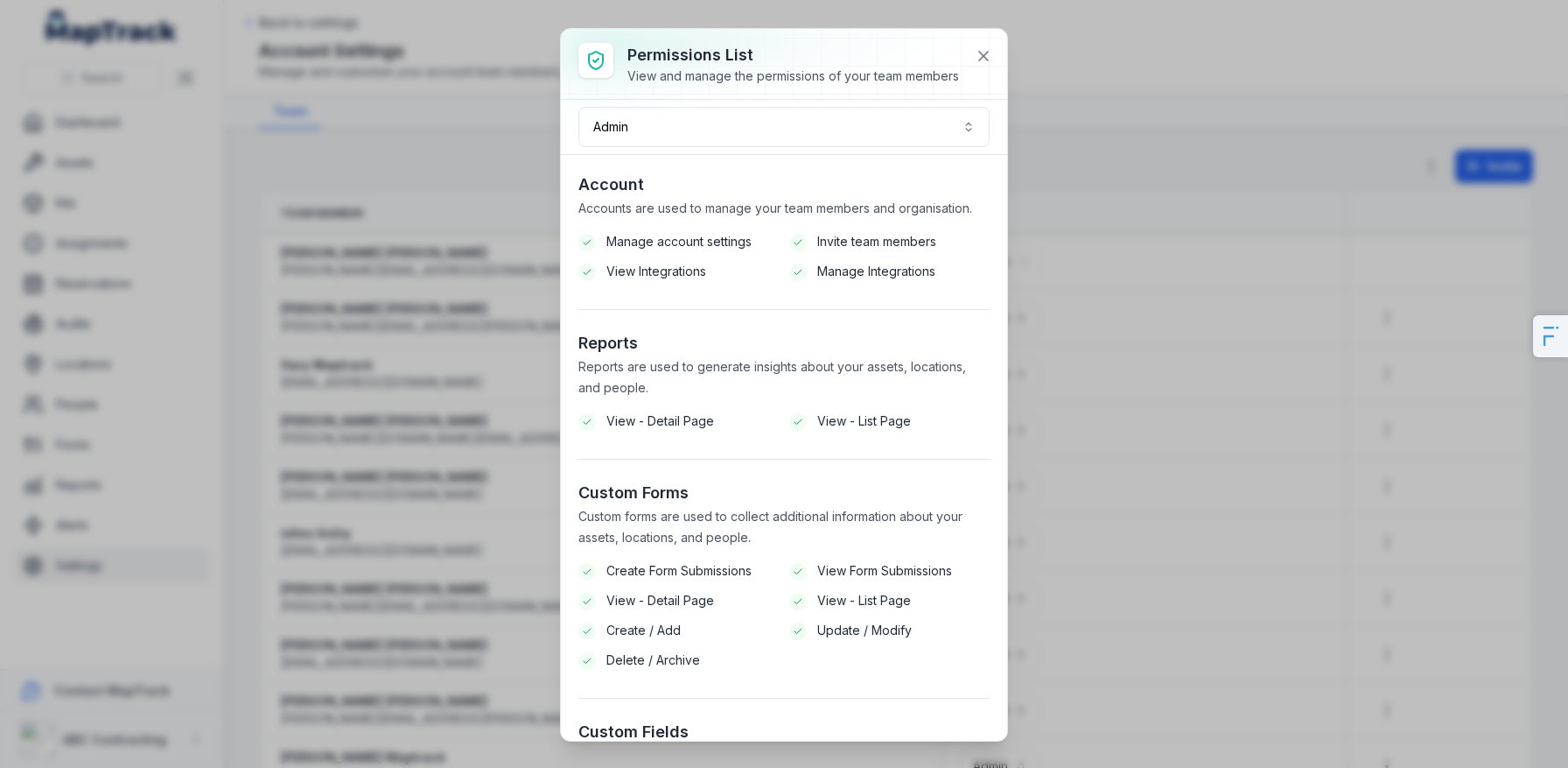
click at [1005, 54] on div at bounding box center [784, 63] width 447 height 70
click at [989, 63] on icon at bounding box center [983, 56] width 17 height 17
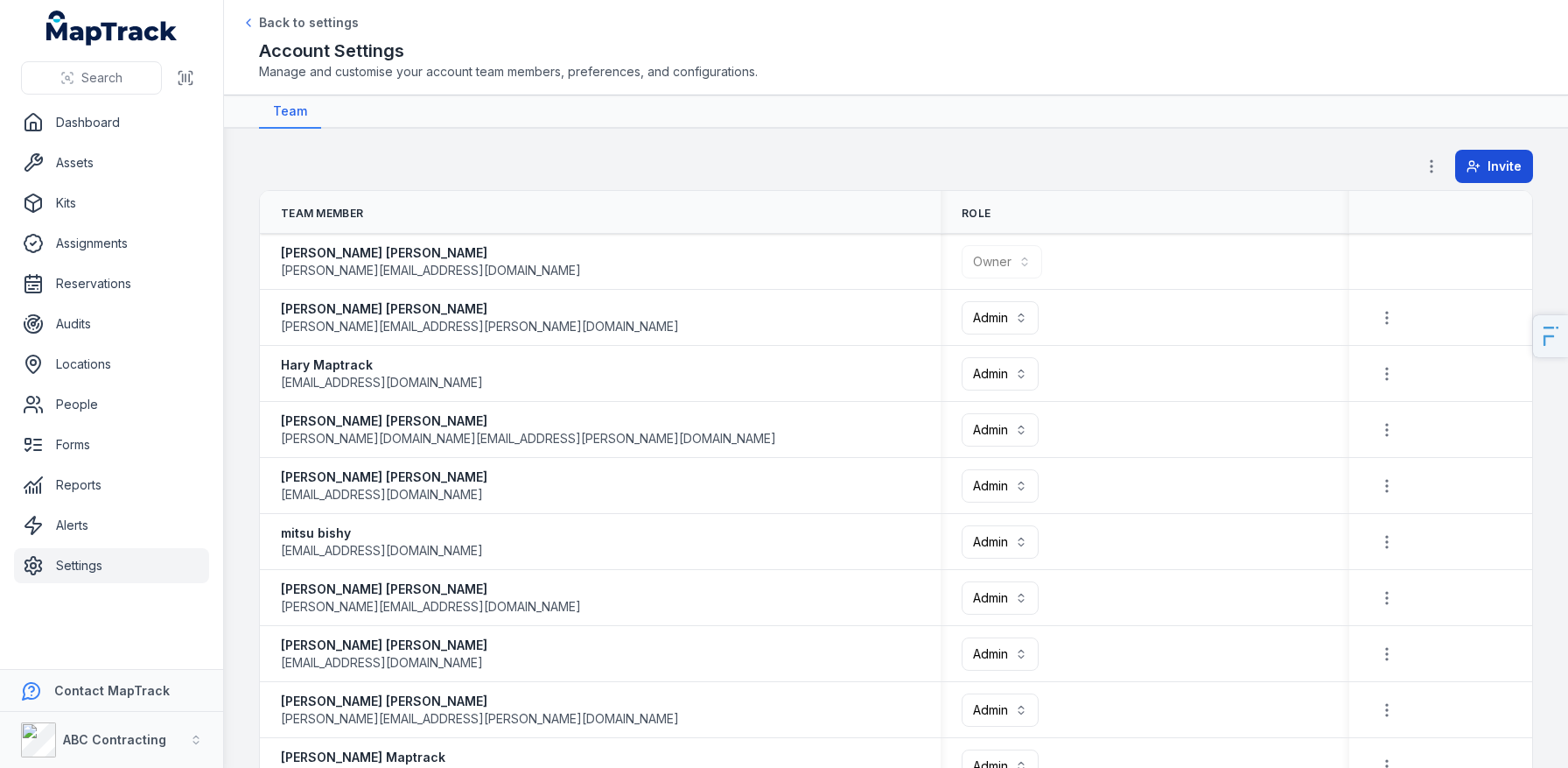
click at [1487, 166] on button "Invite" at bounding box center [1494, 166] width 78 height 34
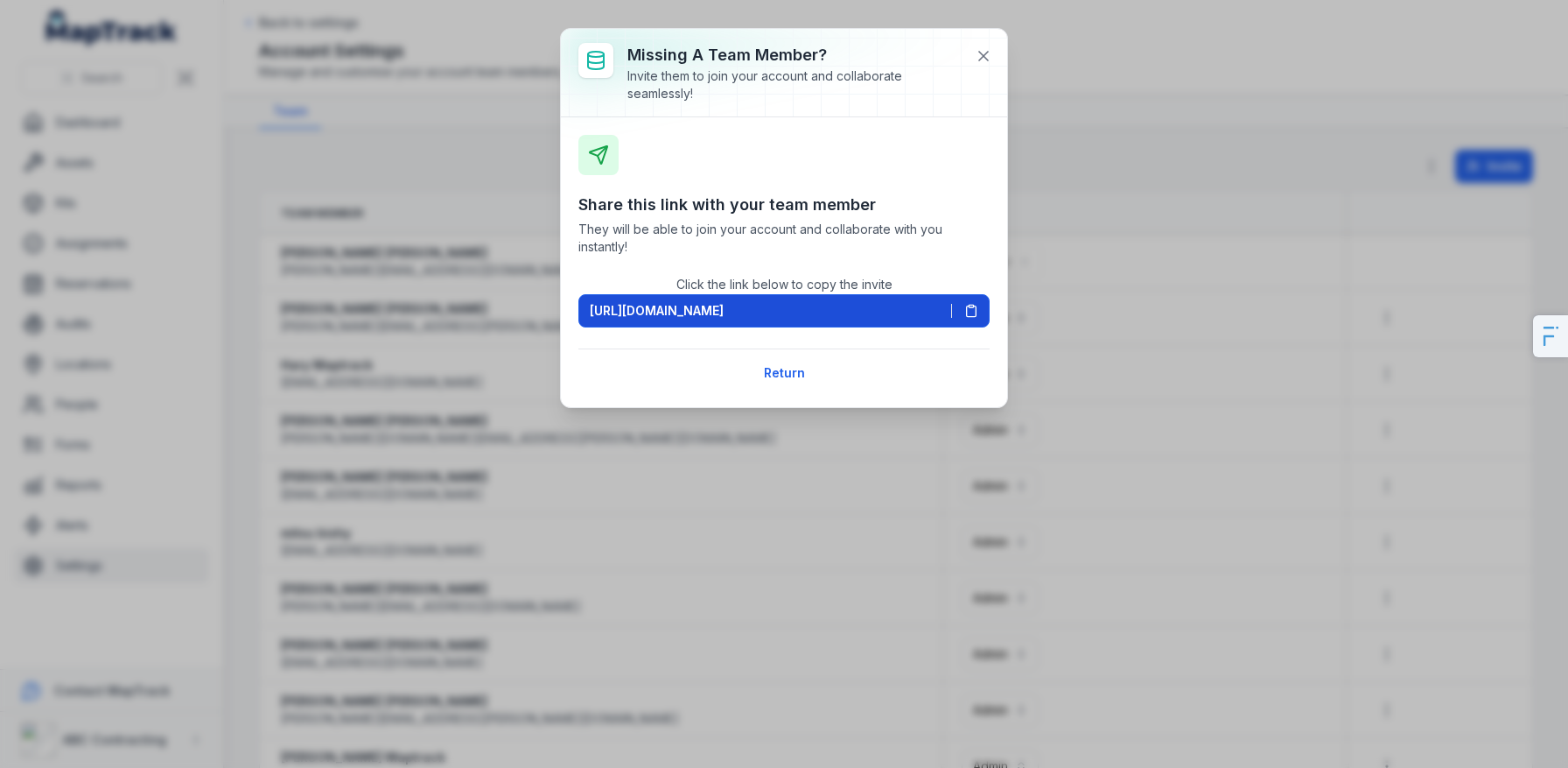
click at [724, 316] on span "[URL][DOMAIN_NAME]" at bounding box center [657, 311] width 134 height 17
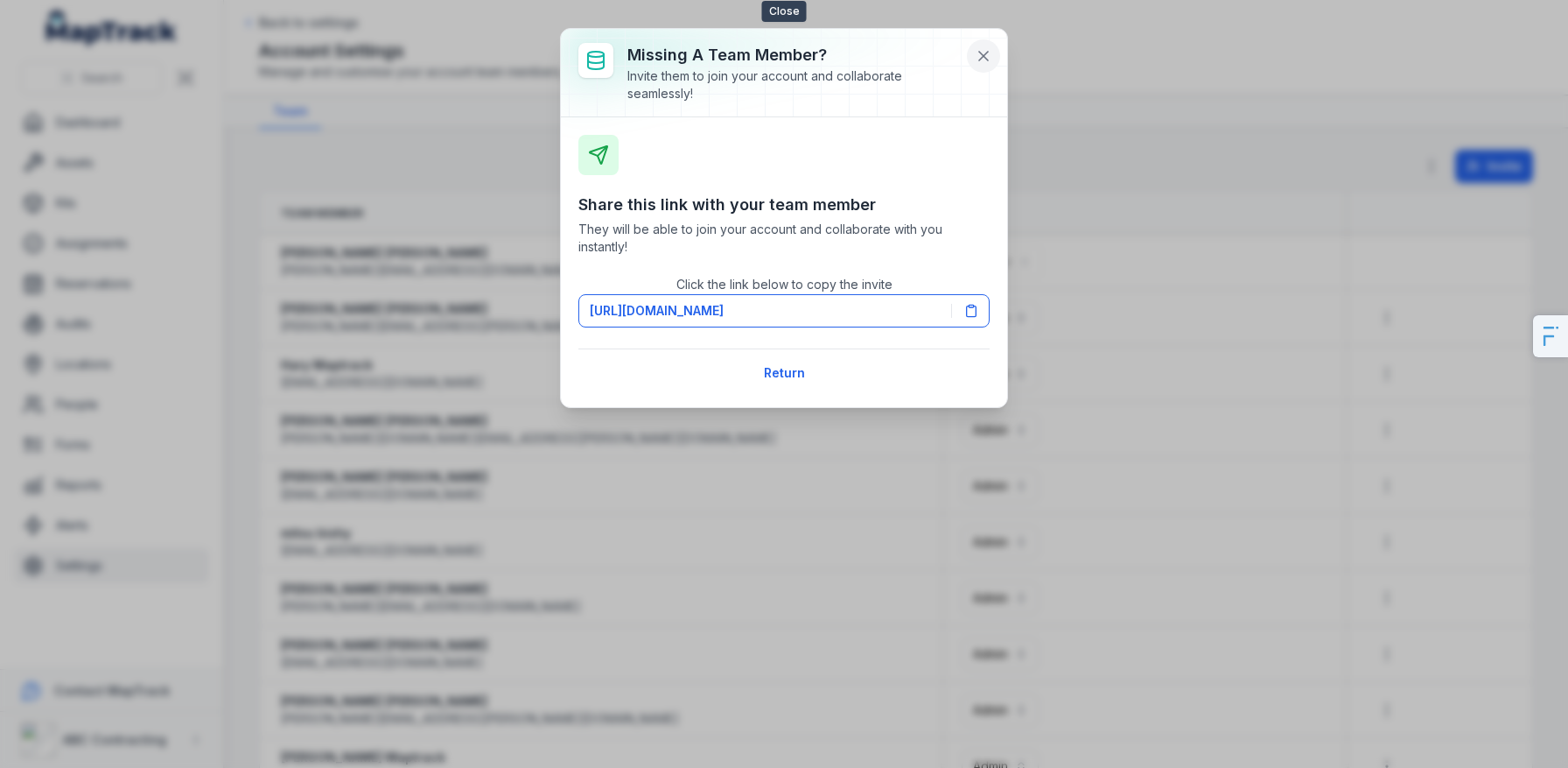
click at [984, 59] on icon at bounding box center [983, 56] width 17 height 17
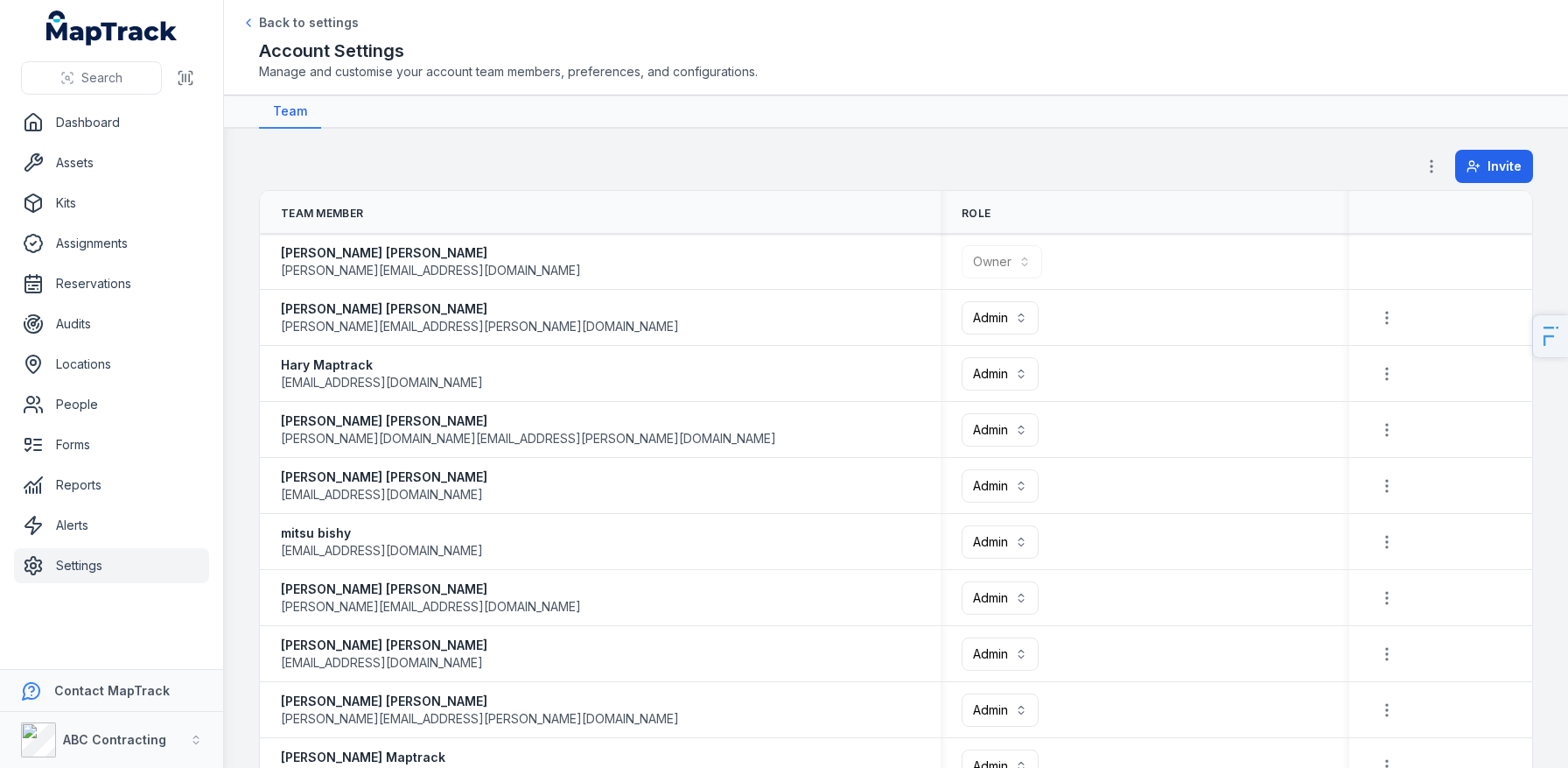
click at [45, 575] on link "Settings" at bounding box center [112, 566] width 196 height 35
